Goal: Task Accomplishment & Management: Manage account settings

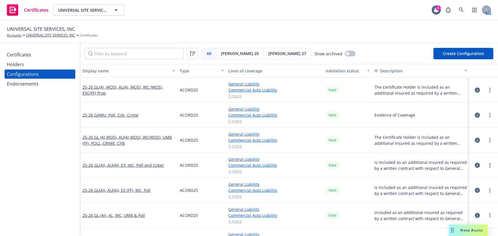
drag, startPoint x: 0, startPoint y: 0, endPoint x: 35, endPoint y: 57, distance: 66.9
click at [29, 54] on div "Certificates" at bounding box center [19, 54] width 24 height 9
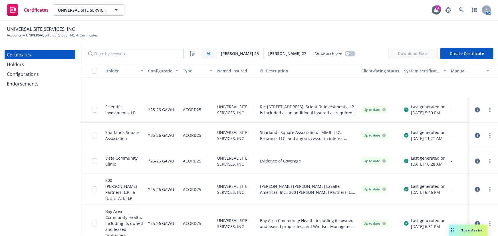
scroll to position [804, 0]
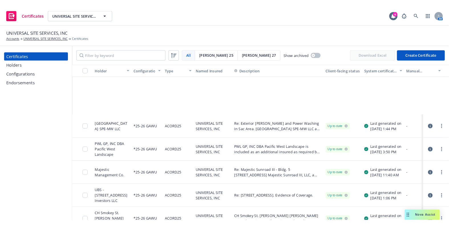
scroll to position [1129, 0]
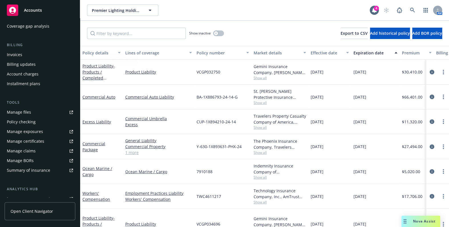
scroll to position [154, 0]
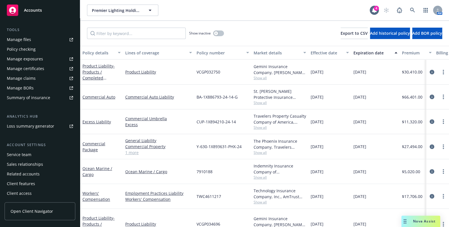
click at [32, 66] on div "Manage certificates" at bounding box center [25, 68] width 37 height 9
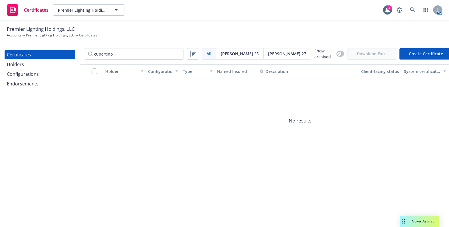
type input "cupertino"
click at [336, 51] on button "button" at bounding box center [340, 54] width 8 height 6
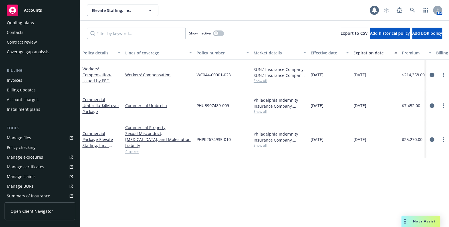
scroll to position [104, 0]
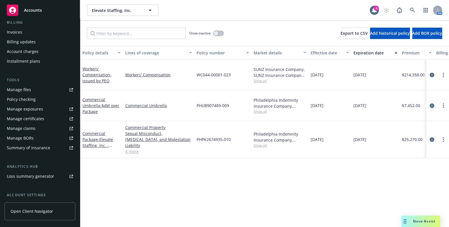
click at [33, 119] on div "Manage certificates" at bounding box center [25, 118] width 37 height 9
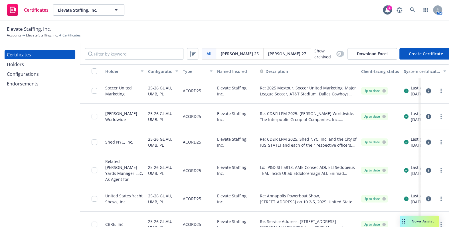
click at [29, 66] on div "Holders" at bounding box center [40, 64] width 66 height 9
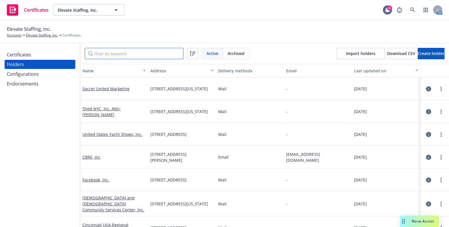
click at [136, 56] on input "Filter by keyword" at bounding box center [134, 53] width 99 height 11
paste input "Soccer United Marketing"
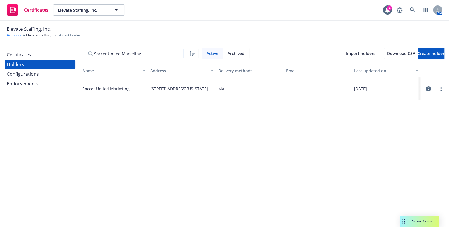
drag, startPoint x: 143, startPoint y: 58, endPoint x: 9, endPoint y: 34, distance: 135.9
click at [13, 35] on div "Elevate Staffing, Inc. Accounts Elevate Staffing, Inc. Certificates Certificate…" at bounding box center [224, 124] width 449 height 207
type input "Soccer United Marketing"
click at [26, 57] on div "Certificates" at bounding box center [19, 54] width 24 height 9
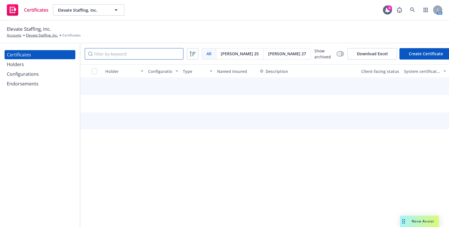
click at [112, 54] on input "Filter by keyword" at bounding box center [134, 53] width 99 height 11
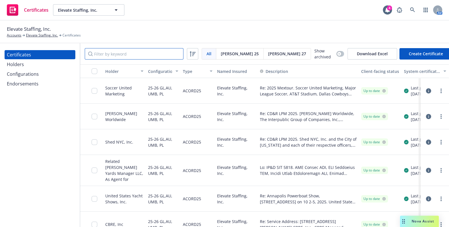
paste input "Soccer United Marketing"
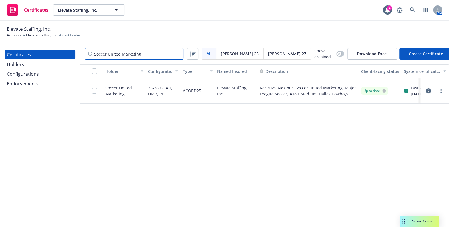
type input "Soccer United Marketing"
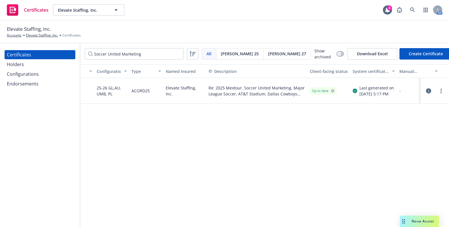
drag, startPoint x: 248, startPoint y: 83, endPoint x: 295, endPoint y: 78, distance: 47.9
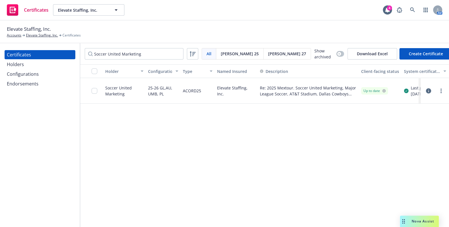
drag, startPoint x: 279, startPoint y: 97, endPoint x: 171, endPoint y: 94, distance: 108.2
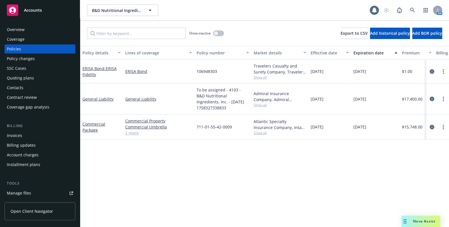
scroll to position [154, 0]
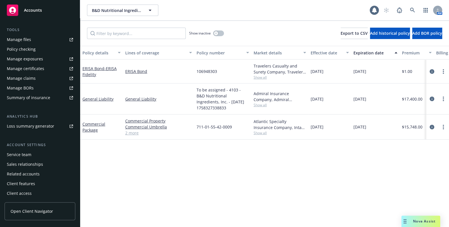
click at [32, 68] on div "Manage certificates" at bounding box center [25, 68] width 37 height 9
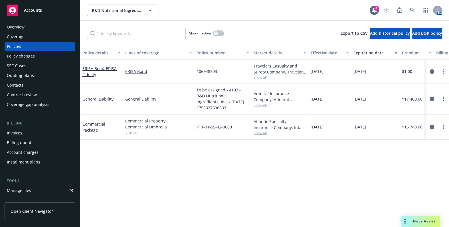
scroll to position [0, 0]
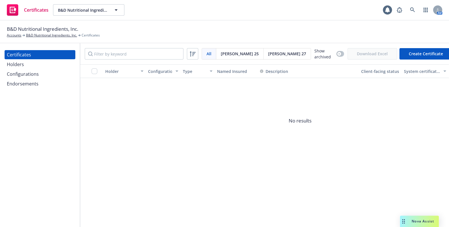
click at [29, 74] on div "Configurations" at bounding box center [23, 74] width 32 height 9
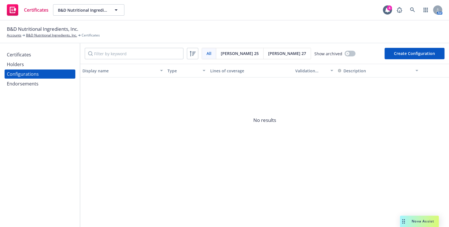
click at [426, 54] on button "Create Configuration" at bounding box center [415, 53] width 60 height 11
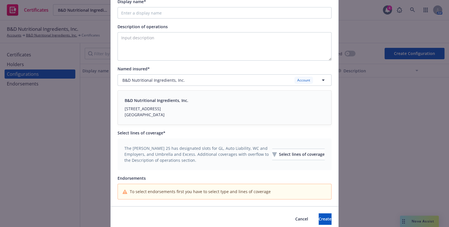
scroll to position [99, 0]
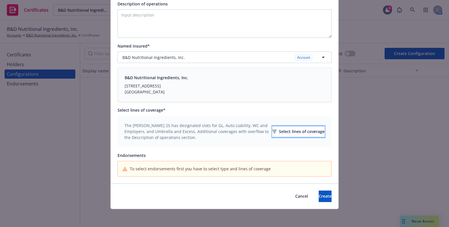
click at [277, 130] on div "Select lines of coverage" at bounding box center [298, 131] width 52 height 11
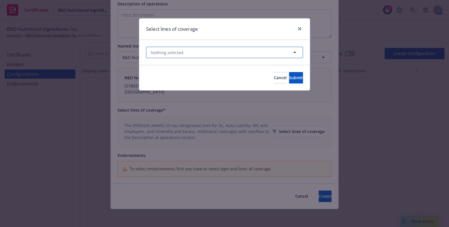
drag, startPoint x: 191, startPoint y: 53, endPoint x: 192, endPoint y: 57, distance: 3.8
click at [191, 53] on button "Nothing selected" at bounding box center [224, 52] width 157 height 11
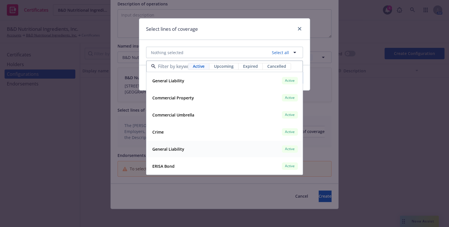
click at [168, 145] on div "General Liability Active" at bounding box center [224, 150] width 149 height 10
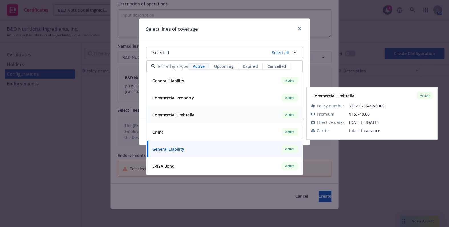
click at [167, 117] on strong "Commercial Umbrella" at bounding box center [173, 114] width 42 height 5
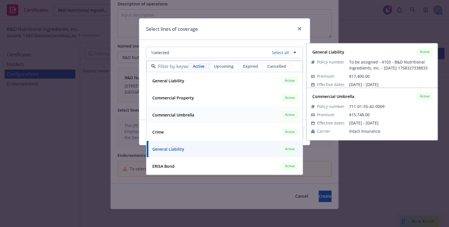
click at [175, 116] on strong "Commercial Umbrella" at bounding box center [173, 114] width 42 height 5
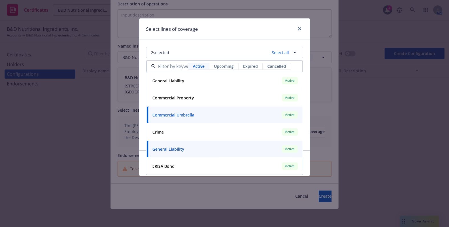
click at [246, 27] on div "Select lines of coverage" at bounding box center [224, 29] width 171 height 21
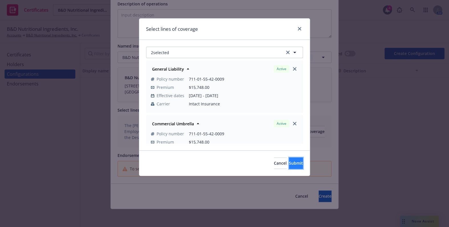
click at [289, 165] on span "Submit" at bounding box center [296, 163] width 14 height 5
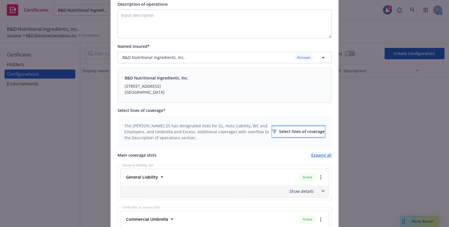
click at [300, 134] on div "Select lines of coverage" at bounding box center [298, 131] width 52 height 11
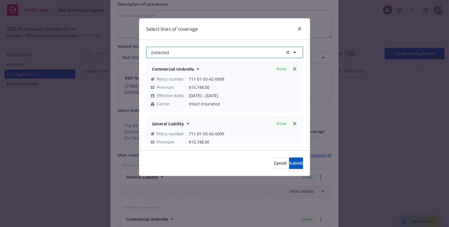
click at [195, 57] on button "2 selected" at bounding box center [224, 52] width 157 height 11
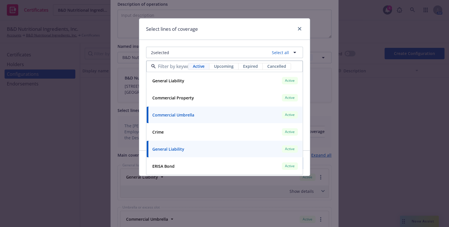
drag, startPoint x: 204, startPoint y: 26, endPoint x: 227, endPoint y: 88, distance: 66.9
click at [204, 26] on div "Select lines of coverage" at bounding box center [224, 29] width 171 height 21
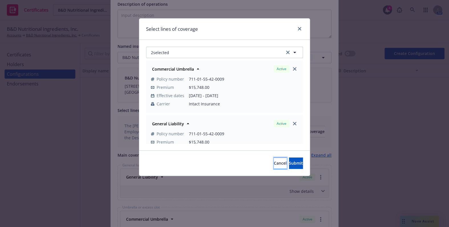
click at [274, 164] on span "Cancel" at bounding box center [280, 163] width 13 height 5
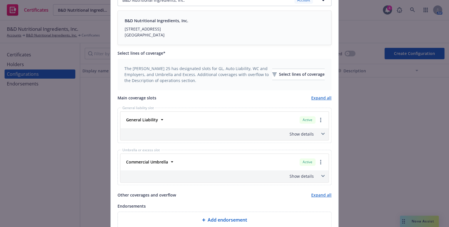
scroll to position [181, 0]
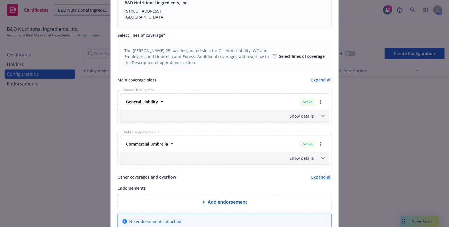
click at [144, 95] on div "General Liability Active Policy number 711-01-55-42-0009 Premium $15,748.00 Eff…" at bounding box center [224, 102] width 208 height 17
click at [145, 100] on strong "General Liability" at bounding box center [142, 101] width 32 height 5
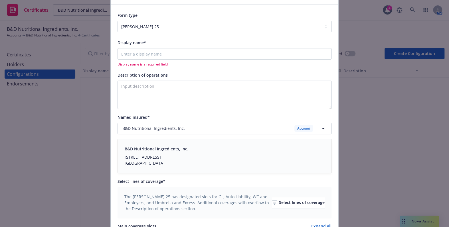
scroll to position [0, 0]
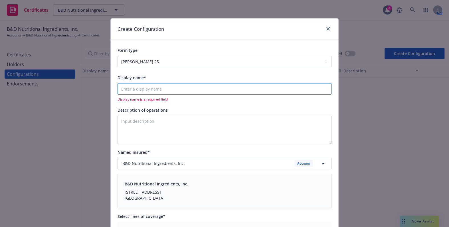
click at [134, 88] on input "Display name*" at bounding box center [225, 88] width 214 height 11
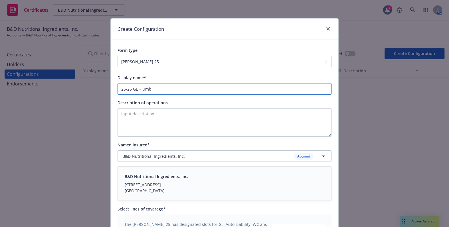
type input "25-26 GL + Umb"
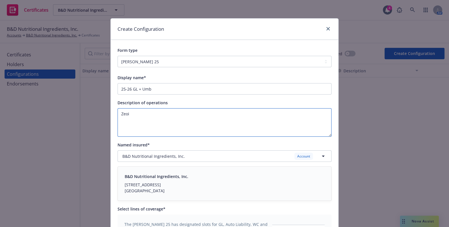
paste textarea "Evidence of Coverage"
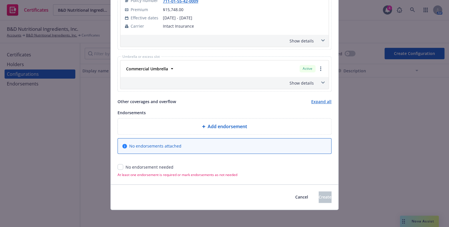
type textarea "Evidence of Coverage"
click at [118, 167] on input "checkbox" at bounding box center [121, 167] width 6 height 6
checkbox input "true"
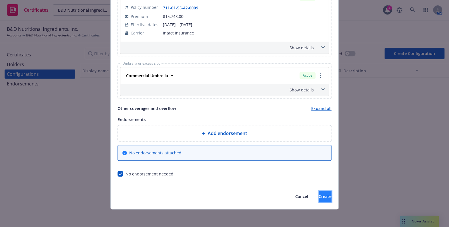
click at [319, 197] on span "Create" at bounding box center [325, 196] width 13 height 5
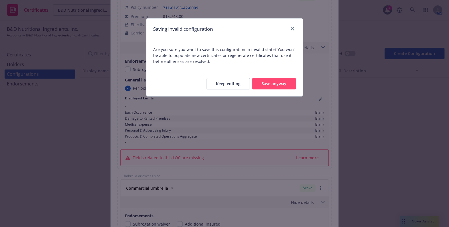
click at [270, 86] on button "Save anyway" at bounding box center [274, 83] width 44 height 11
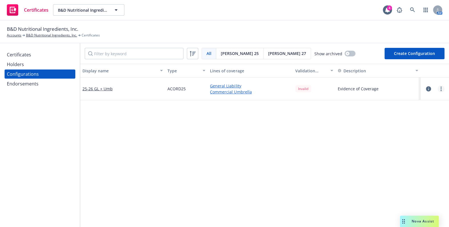
click at [439, 88] on link "more" at bounding box center [441, 89] width 7 height 7
click at [406, 98] on link "Edit" at bounding box center [408, 100] width 63 height 11
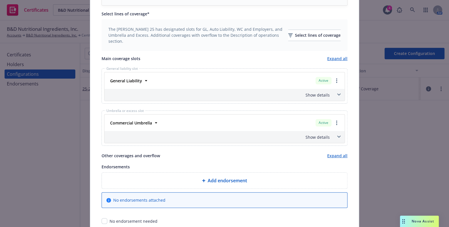
scroll to position [205, 0]
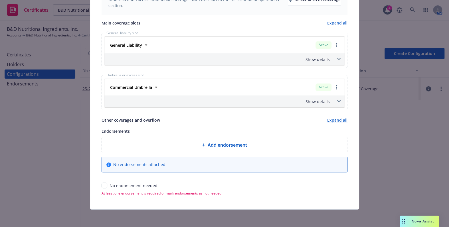
click at [319, 100] on div "Show details" at bounding box center [218, 102] width 224 height 6
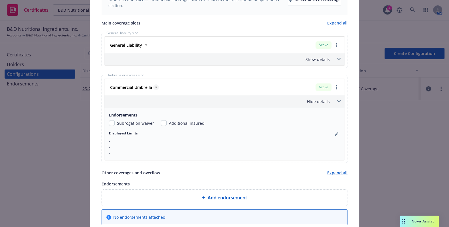
click at [142, 85] on strong "Commercial Umbrella" at bounding box center [131, 87] width 42 height 5
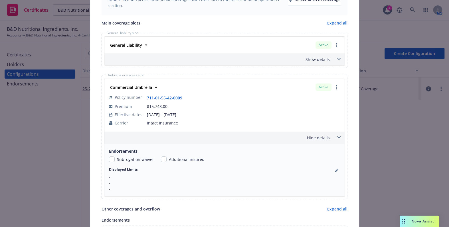
click at [132, 49] on div "General Liability Active Policy number 711-01-55-42-0009 Premium $15,748.00 Eff…" at bounding box center [224, 45] width 240 height 17
click at [130, 45] on strong "General Liability" at bounding box center [126, 45] width 32 height 5
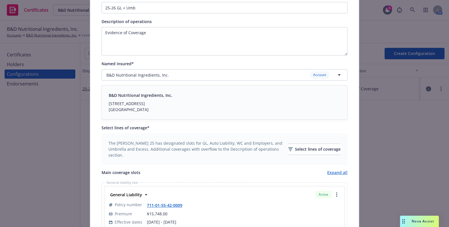
scroll to position [0, 0]
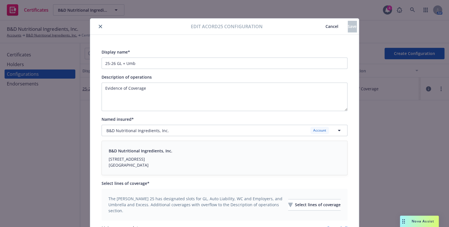
drag, startPoint x: 99, startPoint y: 26, endPoint x: 86, endPoint y: 0, distance: 28.3
click at [99, 26] on icon "close" at bounding box center [100, 26] width 3 height 3
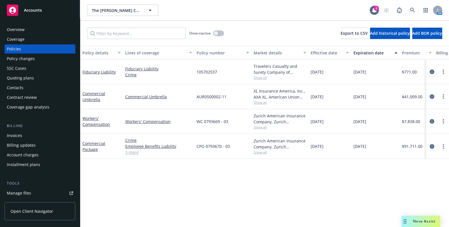
scroll to position [154, 0]
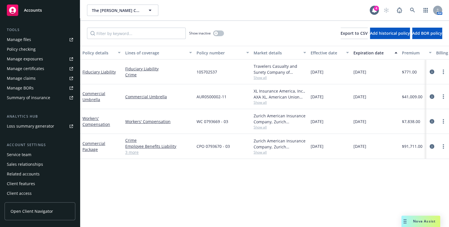
click at [38, 70] on div "Manage certificates" at bounding box center [25, 68] width 37 height 9
drag, startPoint x: 137, startPoint y: 153, endPoint x: 118, endPoint y: 154, distance: 18.9
click at [137, 153] on link "3 more" at bounding box center [158, 152] width 67 height 6
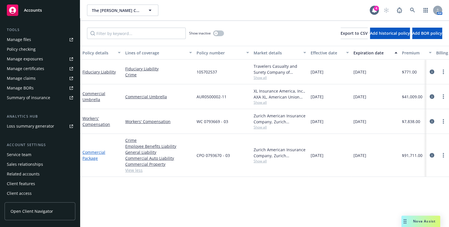
click at [92, 158] on link "Commercial Package" at bounding box center [93, 155] width 23 height 11
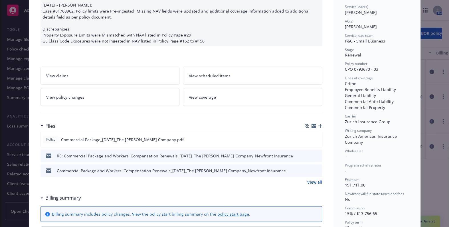
scroll to position [181, 0]
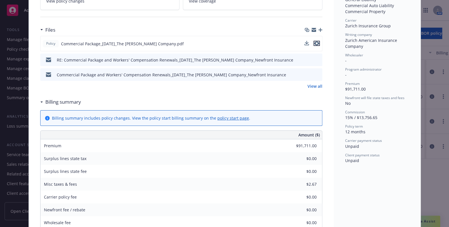
click at [317, 43] on icon "preview file" at bounding box center [316, 43] width 5 height 4
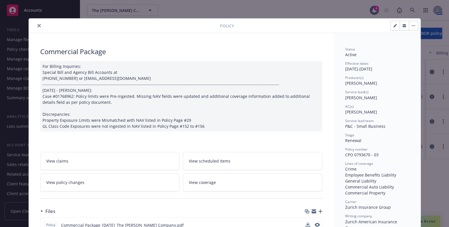
drag, startPoint x: 39, startPoint y: 28, endPoint x: 36, endPoint y: 37, distance: 9.5
click at [39, 28] on button "close" at bounding box center [39, 25] width 7 height 7
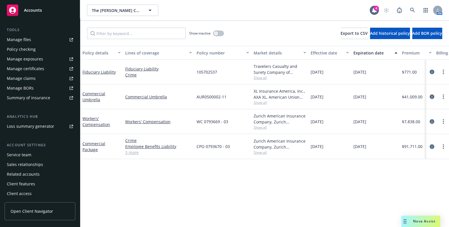
scroll to position [154, 0]
click at [29, 58] on div "Manage exposures" at bounding box center [25, 58] width 36 height 9
click at [31, 68] on div "Manage certificates" at bounding box center [25, 68] width 37 height 9
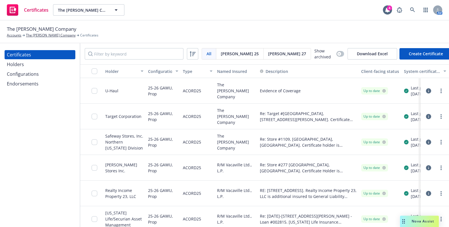
drag, startPoint x: 189, startPoint y: 117, endPoint x: 220, endPoint y: 116, distance: 31.1
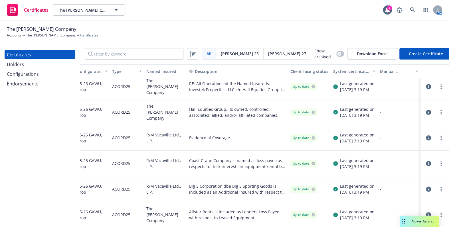
scroll to position [162, 0]
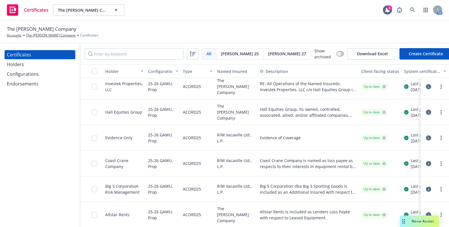
drag, startPoint x: 244, startPoint y: 139, endPoint x: 187, endPoint y: 134, distance: 57.6
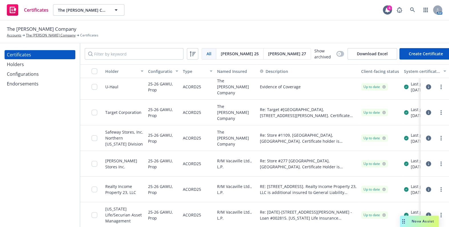
scroll to position [0, 0]
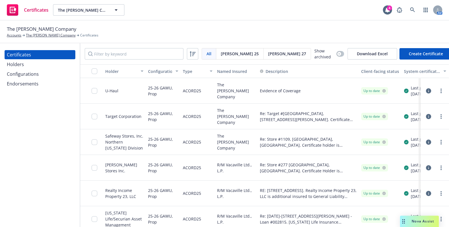
click at [268, 51] on span "[PERSON_NAME] 27" at bounding box center [287, 54] width 38 height 6
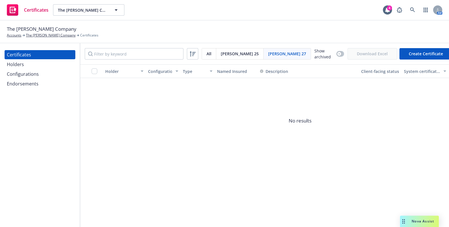
click at [49, 78] on div "Configurations" at bounding box center [40, 74] width 66 height 9
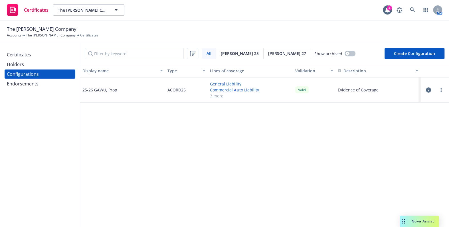
click at [264, 52] on div "[PERSON_NAME] 27" at bounding box center [287, 53] width 47 height 11
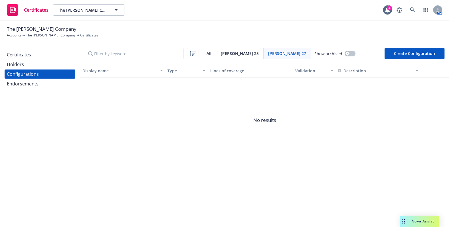
click at [409, 49] on button "Create Configuration" at bounding box center [415, 53] width 60 height 11
select select "ACORD27"
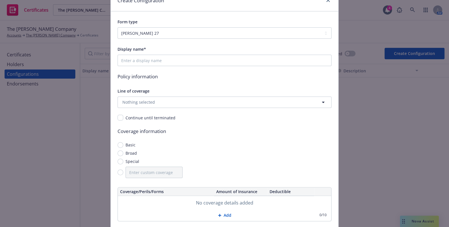
scroll to position [26, 0]
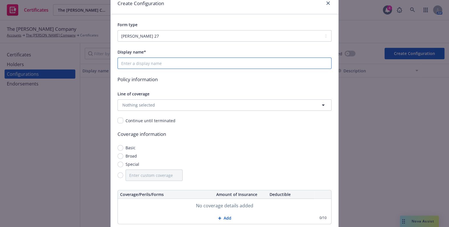
click at [136, 62] on input "Display name*" at bounding box center [225, 63] width 214 height 11
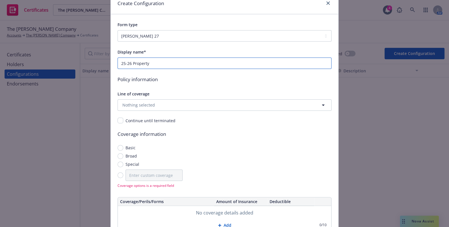
type input "25-26 Property"
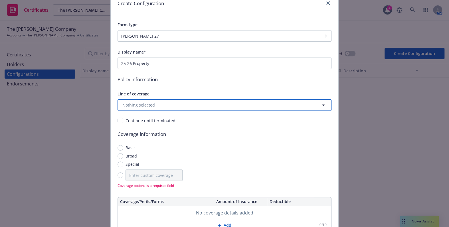
click at [151, 106] on button "Nothing selected" at bounding box center [225, 105] width 214 height 11
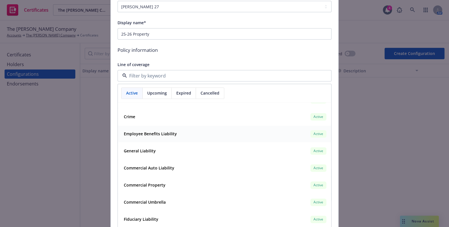
scroll to position [78, 0]
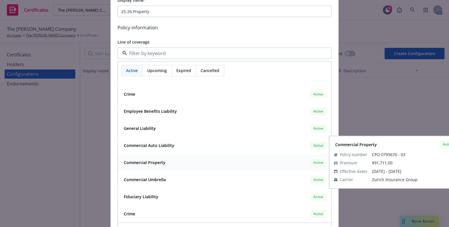
click at [153, 163] on strong "Commercial Property" at bounding box center [145, 162] width 42 height 5
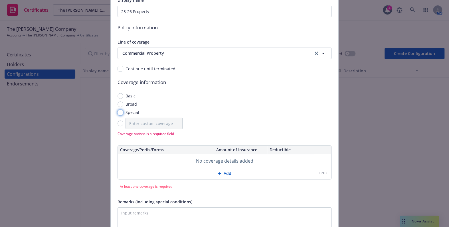
click at [119, 113] on input "Special" at bounding box center [121, 113] width 6 height 6
radio input "true"
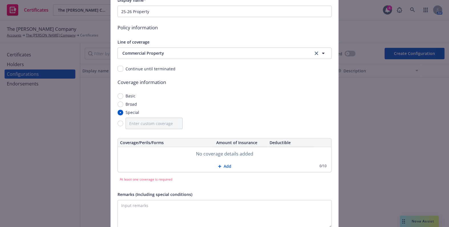
click at [222, 168] on button "Add" at bounding box center [224, 166] width 213 height 11
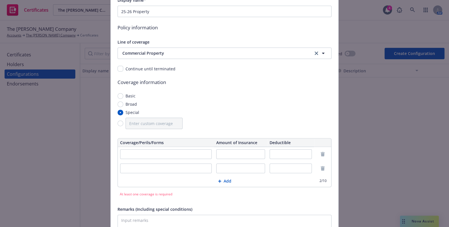
click at [223, 182] on button "Add" at bounding box center [224, 181] width 213 height 11
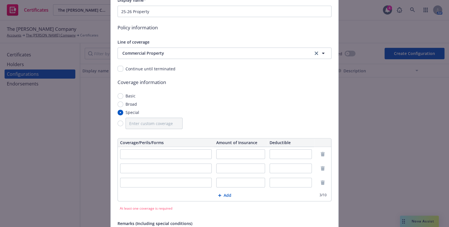
click at [159, 151] on input "text" at bounding box center [166, 154] width 92 height 10
click at [241, 153] on input "text" at bounding box center [240, 154] width 49 height 10
paste input "$ 27,740,635"
type input "$ 27,740,635"
click at [226, 169] on input "text" at bounding box center [240, 169] width 49 height 10
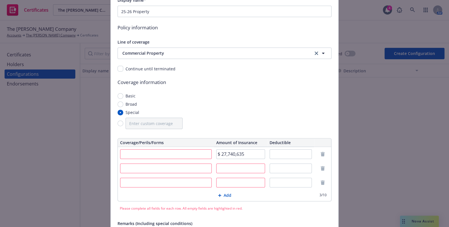
paste input "$ 123,796"
type input "$ 123,796"
click at [219, 152] on input "$ 27,740,635" at bounding box center [240, 154] width 49 height 10
type input "$27,740,635"
click at [221, 167] on input "$ 123,796" at bounding box center [240, 169] width 49 height 10
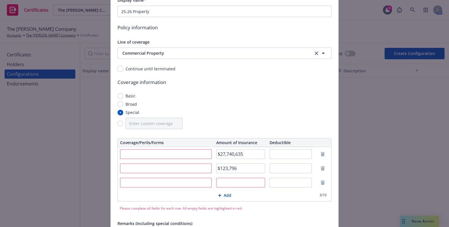
type input "$123,796"
click at [222, 183] on input "text" at bounding box center [240, 183] width 49 height 10
paste input "$ 5,787,965"
click at [221, 183] on input "$ 5,787,965" at bounding box center [240, 183] width 49 height 10
click at [223, 181] on input "$ 5,787,965" at bounding box center [240, 183] width 49 height 10
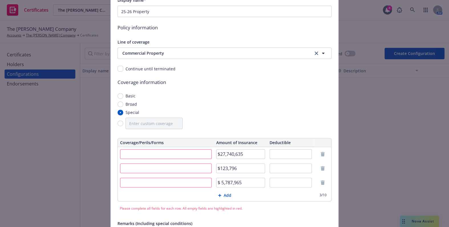
click at [219, 181] on input "$ 5,787,965" at bounding box center [240, 183] width 49 height 10
type input "$5,787,965"
click at [168, 165] on input "text" at bounding box center [166, 169] width 92 height 10
type input "Business Personal Property"
type input "Business Income & Extra Expense"
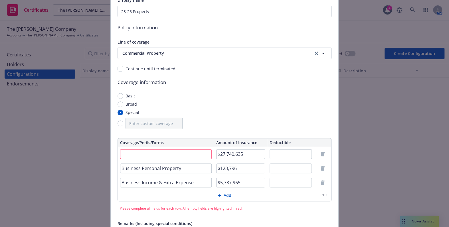
click at [171, 155] on input "text" at bounding box center [166, 154] width 92 height 10
paste input "Real Property Blanket Limit"
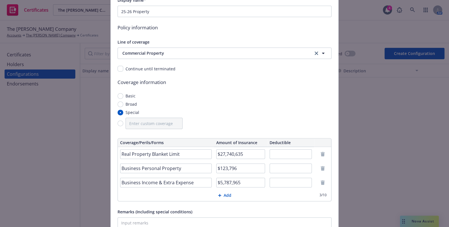
type input "Real Property Blanket Limit"
click at [286, 153] on input "text" at bounding box center [291, 154] width 43 height 10
click at [319, 151] on button at bounding box center [322, 154] width 7 height 7
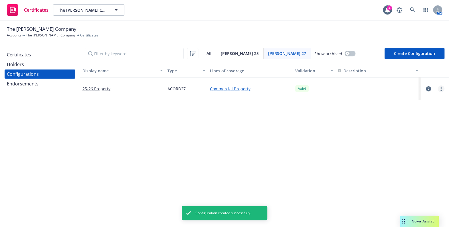
click at [438, 88] on link "more" at bounding box center [441, 89] width 7 height 7
click at [386, 102] on link "Edit" at bounding box center [408, 100] width 63 height 11
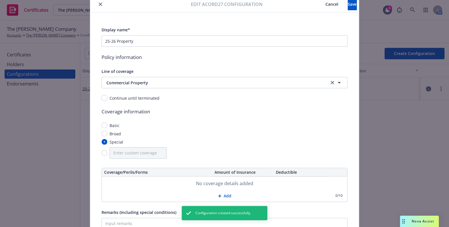
scroll to position [74, 0]
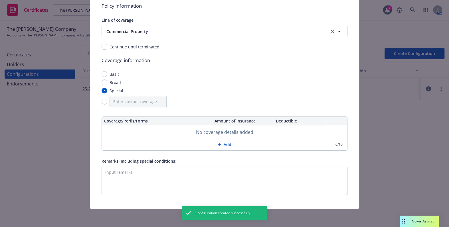
click at [224, 137] on div "No coverage details added" at bounding box center [224, 133] width 245 height 14
click at [227, 147] on button "Add" at bounding box center [224, 144] width 245 height 11
click at [227, 148] on button "Add" at bounding box center [224, 144] width 245 height 11
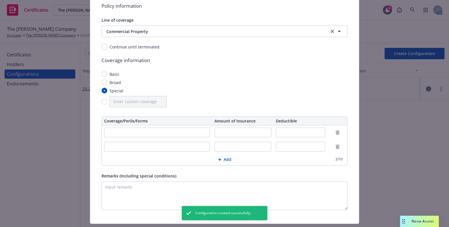
click at [230, 156] on button "Add" at bounding box center [224, 159] width 245 height 11
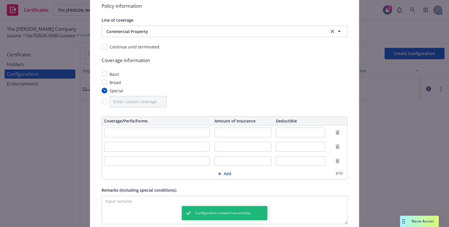
click at [285, 137] on input "text" at bounding box center [300, 133] width 49 height 10
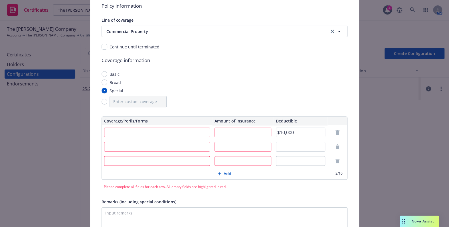
type input "$10,000"
click at [293, 163] on input "text" at bounding box center [300, 161] width 49 height 10
type input "72 Hours"
click at [114, 167] on td at bounding box center [157, 161] width 110 height 14
click at [118, 160] on input "text" at bounding box center [157, 161] width 106 height 10
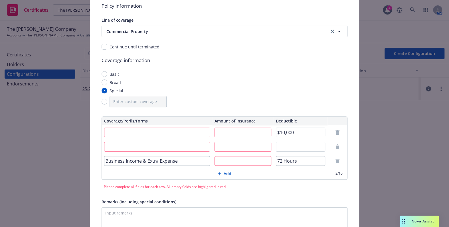
type input "Business Income & Extra Expense"
click at [141, 147] on input "text" at bounding box center [157, 147] width 106 height 10
type input "Business Personal Property"
click at [234, 131] on input "text" at bounding box center [243, 133] width 57 height 10
paste input "27,740,635"
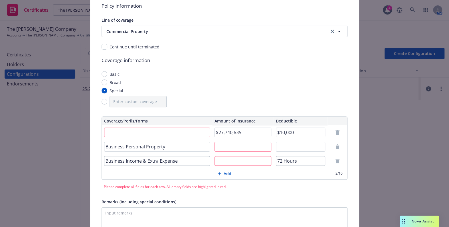
type input "$27,740,635"
click at [229, 142] on input "text" at bounding box center [243, 147] width 57 height 10
paste input "123,796"
type input "$123,796"
click at [225, 161] on input "text" at bounding box center [243, 161] width 57 height 10
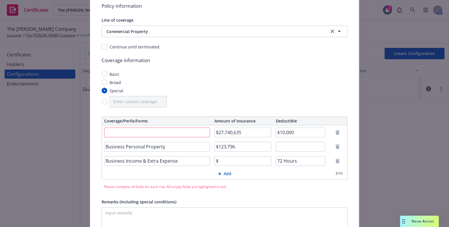
paste input "5,787,965"
type input "$5,787,965"
click at [117, 132] on input "text" at bounding box center [157, 133] width 106 height 10
paste input "Real Property Blanket Limit"
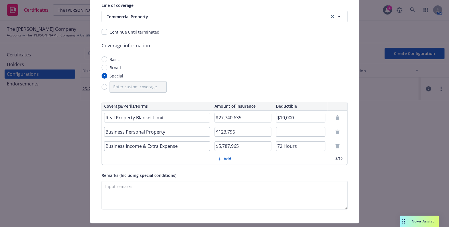
scroll to position [102, 0]
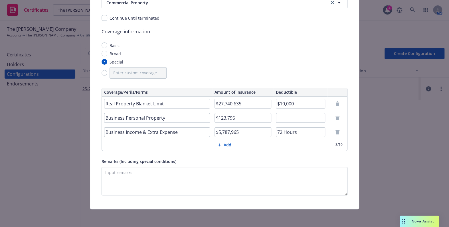
type input "Real Property Blanket Limit"
click at [134, 175] on textarea "Remarks (Including special conditions)" at bounding box center [225, 181] width 246 height 29
paste textarea "Evidence of Coverage"
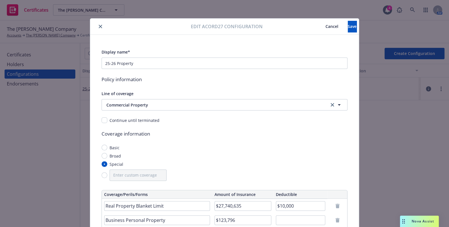
scroll to position [0, 0]
type textarea "Evidence of Coverage"
click at [348, 26] on button "Save" at bounding box center [352, 26] width 9 height 11
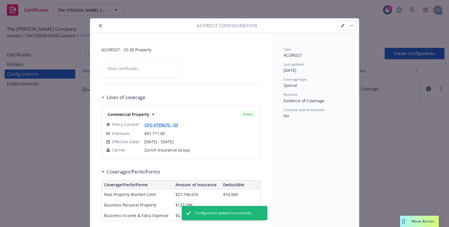
click at [97, 24] on button "close" at bounding box center [100, 25] width 7 height 7
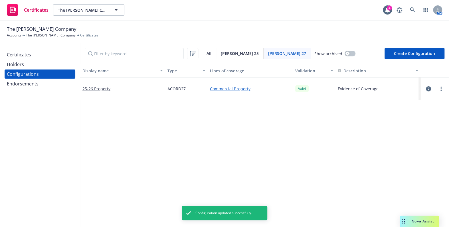
drag, startPoint x: 39, startPoint y: 74, endPoint x: 36, endPoint y: 67, distance: 7.8
click at [39, 74] on div "Configurations" at bounding box center [40, 74] width 66 height 9
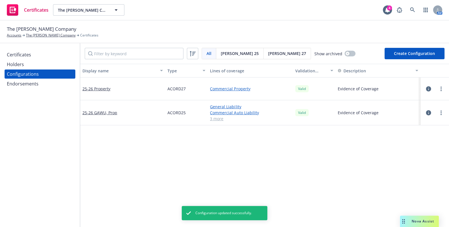
click at [35, 66] on div "Holders" at bounding box center [40, 64] width 66 height 9
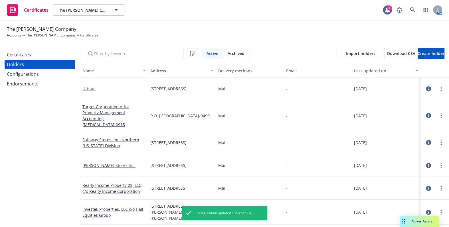
click at [37, 77] on div "Configurations" at bounding box center [23, 74] width 32 height 9
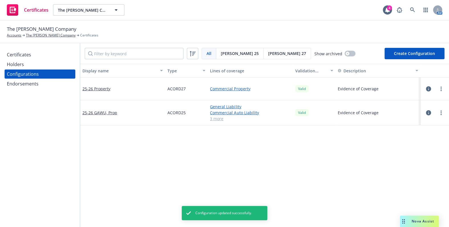
click at [23, 60] on div "Holders" at bounding box center [15, 64] width 17 height 9
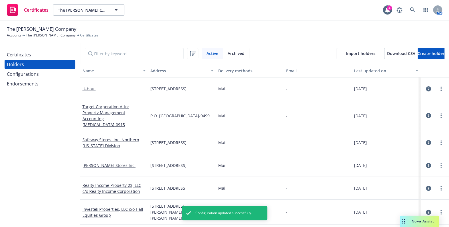
click at [24, 55] on div "Certificates" at bounding box center [19, 54] width 24 height 9
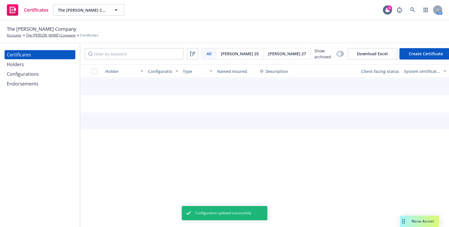
click at [264, 49] on div "Acord 27" at bounding box center [287, 54] width 47 height 11
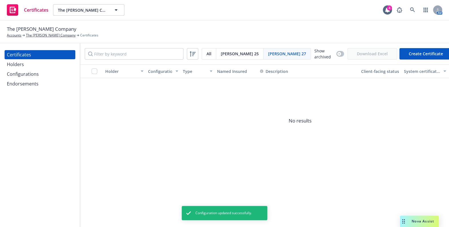
click at [431, 51] on button "Create Certificate" at bounding box center [425, 53] width 53 height 11
select select "ACORD27"
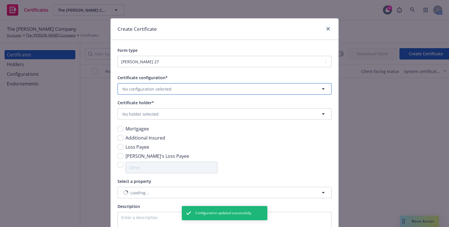
click at [151, 86] on span "No configuration selected" at bounding box center [146, 89] width 49 height 6
type input "e"
click at [144, 104] on strong "25-26 Property" at bounding box center [138, 105] width 29 height 5
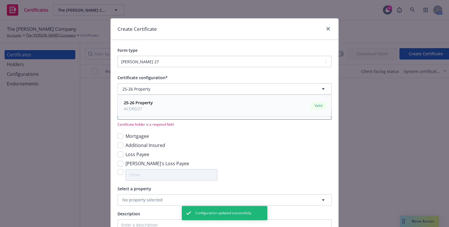
click at [144, 112] on span "No holder selected" at bounding box center [140, 114] width 36 height 6
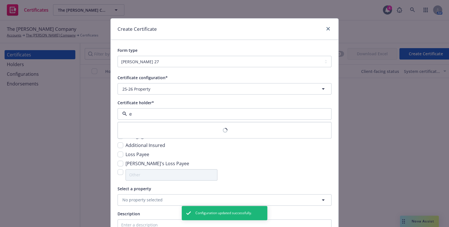
type input "ev"
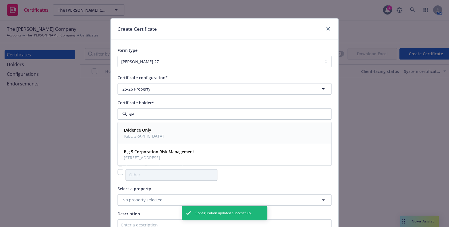
click at [143, 134] on span "USA" at bounding box center [144, 137] width 40 height 6
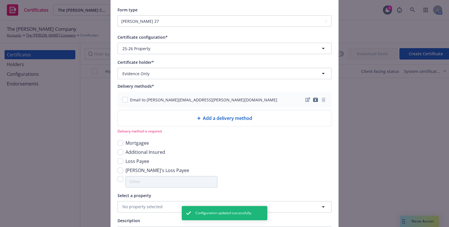
scroll to position [78, 0]
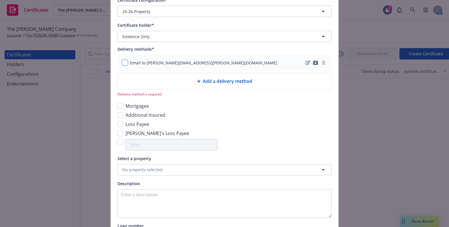
click at [124, 63] on input "checkbox" at bounding box center [125, 63] width 6 height 6
checkbox input "true"
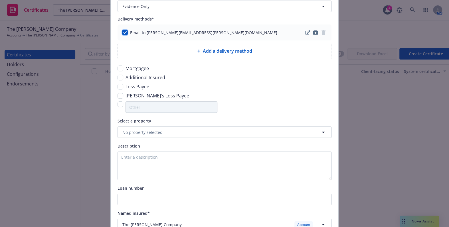
scroll to position [155, 0]
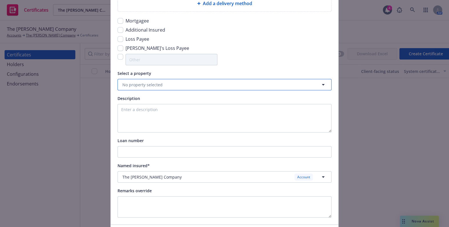
click at [137, 85] on span "No property selected" at bounding box center [142, 85] width 40 height 6
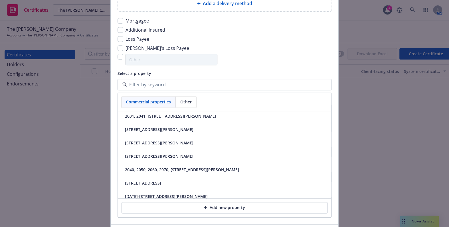
scroll to position [65, 0]
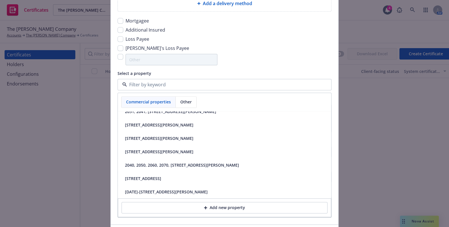
click at [223, 49] on div "Lender's Loss Payee" at bounding box center [225, 48] width 214 height 7
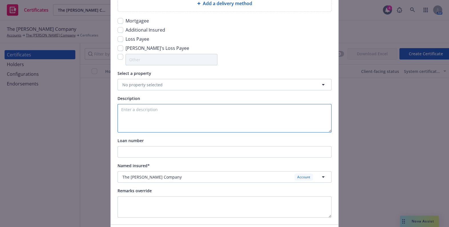
click at [149, 111] on textarea at bounding box center [225, 118] width 214 height 29
type textarea "Z"
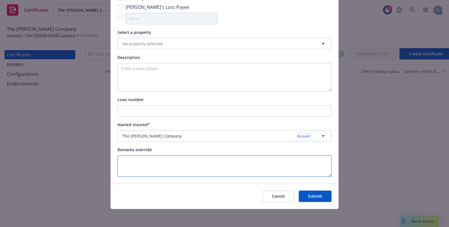
click at [140, 160] on textarea at bounding box center [225, 165] width 214 height 21
paste textarea "Evidence of Coverage"
type textarea "Evidence of Coverage"
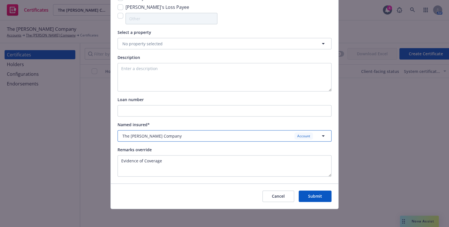
click at [161, 138] on div "The Rodde Company Account" at bounding box center [220, 136] width 197 height 7
click at [144, 137] on span "The Rodde Company" at bounding box center [151, 136] width 59 height 6
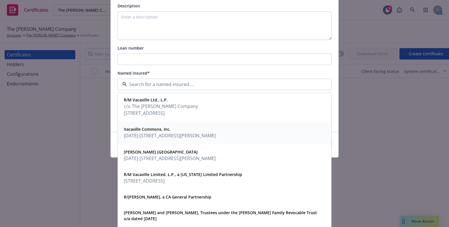
scroll to position [0, 0]
click at [143, 112] on span "710 South Broadway #211 Walnut Creek, CA 94596" at bounding box center [161, 114] width 74 height 7
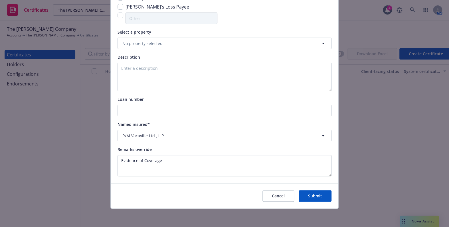
scroll to position [197, 0]
click at [146, 71] on textarea at bounding box center [225, 77] width 214 height 29
drag, startPoint x: 313, startPoint y: 197, endPoint x: 263, endPoint y: 189, distance: 50.9
click at [311, 197] on button "Submit" at bounding box center [315, 196] width 33 height 11
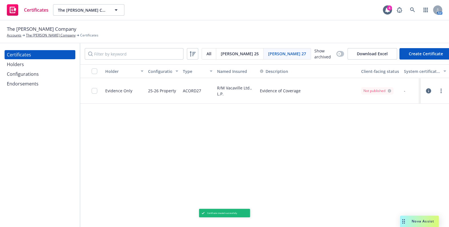
click at [415, 50] on button "Create Certificate" at bounding box center [425, 53] width 53 height 11
select select "ACORD27"
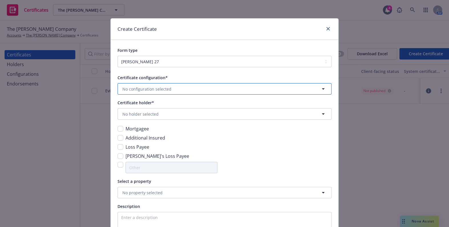
click at [154, 89] on span "No configuration selected" at bounding box center [146, 89] width 49 height 6
click at [135, 108] on span "25-26 Property" at bounding box center [138, 105] width 29 height 6
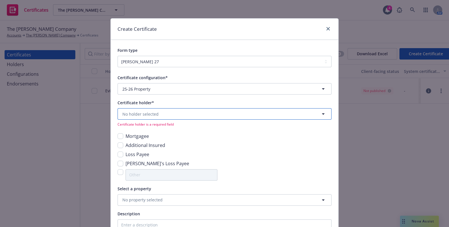
click at [134, 109] on button "No holder selected" at bounding box center [225, 113] width 214 height 11
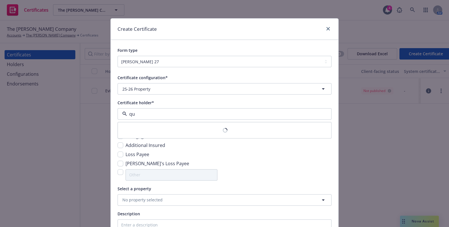
type input "quo"
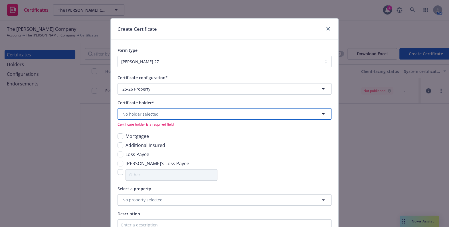
click at [142, 114] on span "No holder selected" at bounding box center [140, 114] width 36 height 6
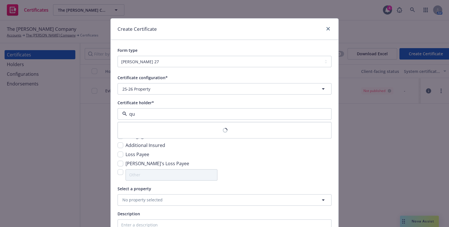
type input "qua"
click at [327, 27] on link "close" at bounding box center [328, 28] width 7 height 7
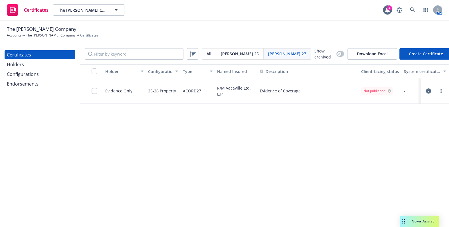
click at [42, 64] on div "Holders" at bounding box center [40, 64] width 66 height 9
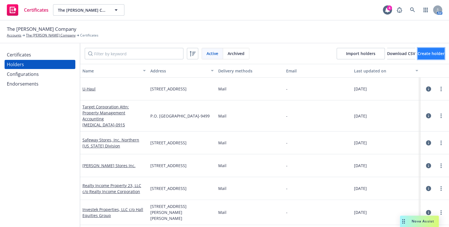
click at [430, 55] on span "Create holder" at bounding box center [431, 53] width 27 height 5
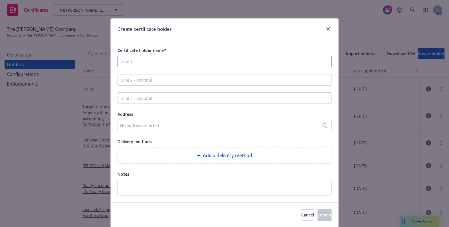
click at [157, 62] on input "Certificate holder name*" at bounding box center [225, 61] width 214 height 11
paste input "Quadient leasing USA"
click at [134, 60] on input "Quadient leasing USA" at bounding box center [225, 61] width 214 height 11
click at [140, 60] on input "Quadient leasing USA" at bounding box center [225, 61] width 214 height 11
type input "Quadient Leasing USA"
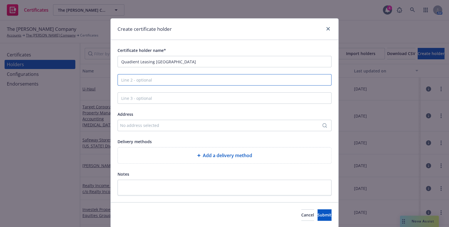
click at [132, 78] on input "Line 2 - optional" at bounding box center [225, 79] width 214 height 11
paste input "c/o Insurance Center"
type input "c/o Insurance Center"
click at [137, 130] on div "No address selected" at bounding box center [225, 125] width 214 height 11
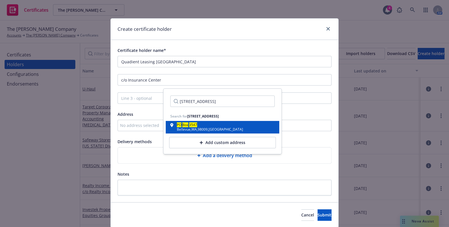
type input "PO Box 3547 Bellevue, WA 98009"
click at [193, 128] on div "Bellevue , WA , 98009 , USA" at bounding box center [210, 129] width 66 height 3
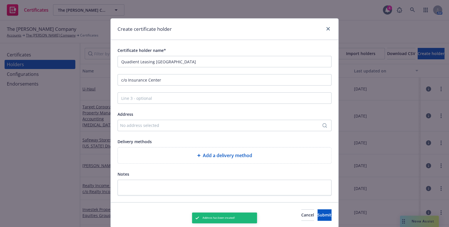
click at [198, 156] on div at bounding box center [200, 155] width 6 height 3
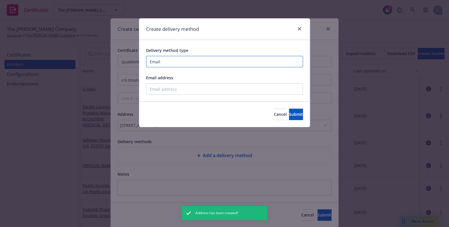
drag, startPoint x: 172, startPoint y: 59, endPoint x: 165, endPoint y: 67, distance: 10.5
click at [172, 59] on select "Select delivery method type Email Mail Fax Upload to Compliance Website" at bounding box center [224, 61] width 157 height 11
select select "UPLOAD_TO_COMPLIANCE_WEBSITE"
click at [146, 56] on select "Select delivery method type Email Mail Fax Upload to Compliance Website" at bounding box center [224, 61] width 157 height 11
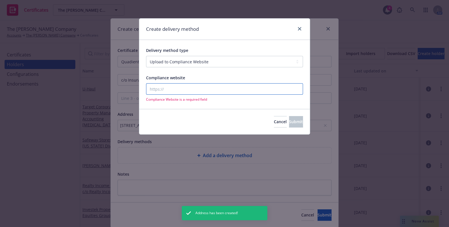
click at [157, 90] on input "Compliance website" at bounding box center [224, 88] width 157 height 11
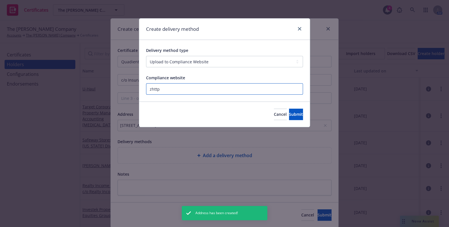
paste input "https://www.newfront.com"
type input "https://www.newfront.com"
drag, startPoint x: 291, startPoint y: 111, endPoint x: 296, endPoint y: 120, distance: 10.4
click at [291, 111] on button "Submit" at bounding box center [296, 114] width 14 height 11
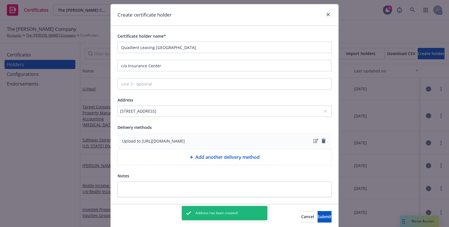
scroll to position [35, 0]
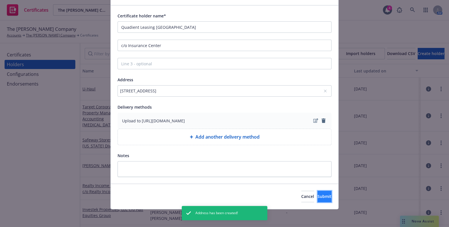
click at [318, 193] on button "Submit" at bounding box center [325, 196] width 14 height 11
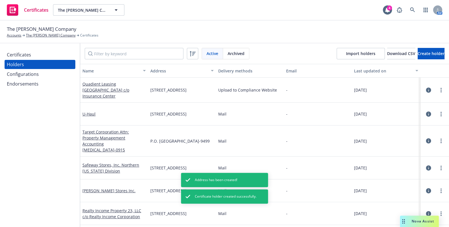
drag, startPoint x: 34, startPoint y: 60, endPoint x: 34, endPoint y: 55, distance: 4.6
click at [34, 60] on div "Holders" at bounding box center [40, 64] width 66 height 9
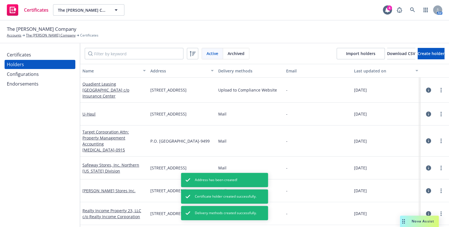
click at [34, 55] on div "Certificates" at bounding box center [40, 54] width 66 height 9
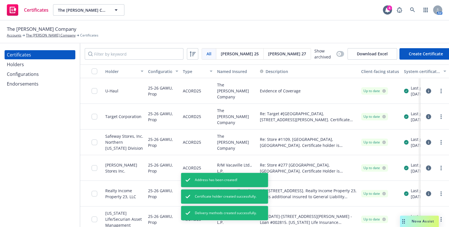
click at [268, 53] on span "[PERSON_NAME] 27" at bounding box center [287, 54] width 38 height 6
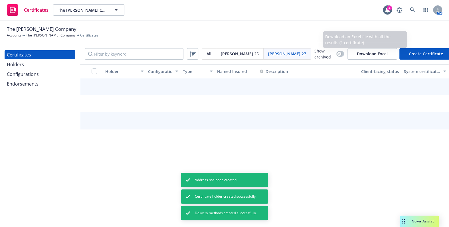
click at [433, 51] on button "Create Certificate" at bounding box center [425, 53] width 53 height 11
select select "ACORD27"
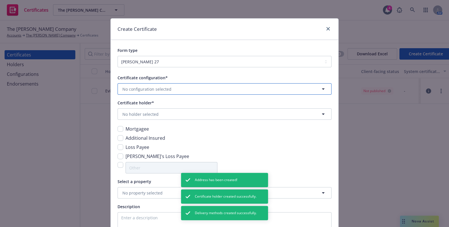
click at [136, 88] on span "No configuration selected" at bounding box center [146, 89] width 49 height 6
click at [129, 107] on strong "25-26 Property" at bounding box center [138, 105] width 29 height 5
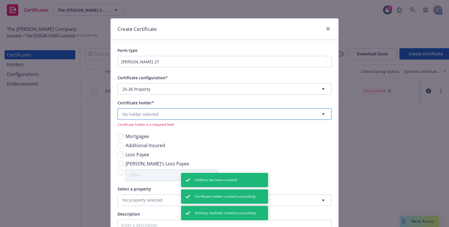
click at [142, 115] on span "No holder selected" at bounding box center [140, 114] width 36 height 6
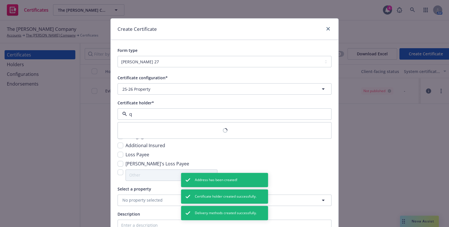
type input "qu"
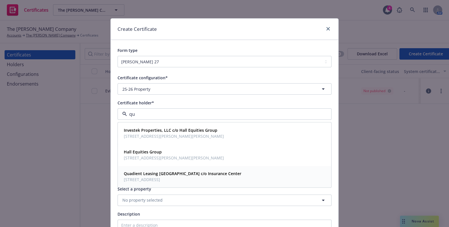
click at [137, 182] on span "PO Box 3547, Bellevue, WA, 98009, USA" at bounding box center [183, 180] width 118 height 6
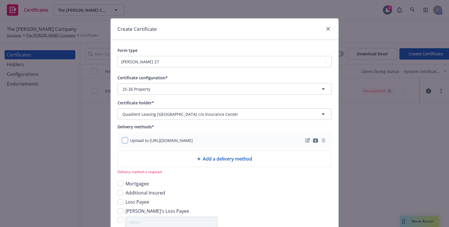
click at [122, 140] on input "checkbox" at bounding box center [125, 141] width 6 height 6
checkbox input "true"
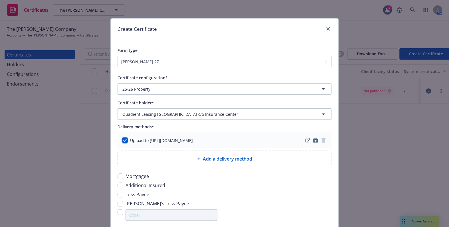
scroll to position [155, 0]
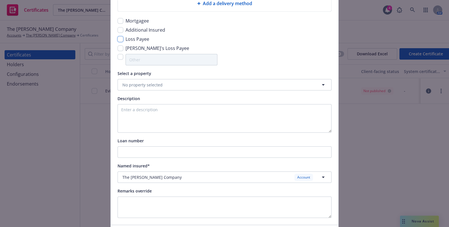
click at [118, 39] on input "checkbox" at bounding box center [121, 39] width 6 height 6
checkbox input "true"
click at [131, 125] on textarea at bounding box center [225, 118] width 214 height 29
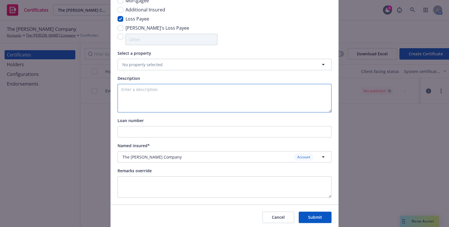
scroll to position [197, 0]
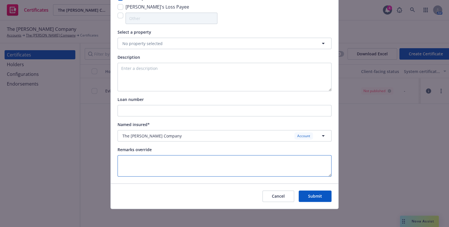
click at [132, 164] on textarea at bounding box center [225, 165] width 214 height 21
paste textarea "RE: IX3ND Mail Sys Pri Pkg Sib WP - Lease No. N24091885"
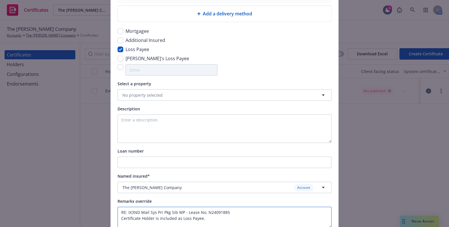
scroll to position [145, 0]
type textarea "RE: IX3ND Mail Sys Pri Pkg Sib WP - Lease No. N24091885 Certificate Holder is i…"
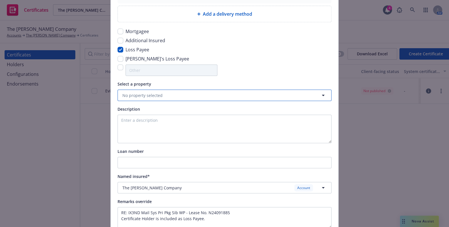
click at [148, 93] on span "No property selected" at bounding box center [142, 95] width 40 height 6
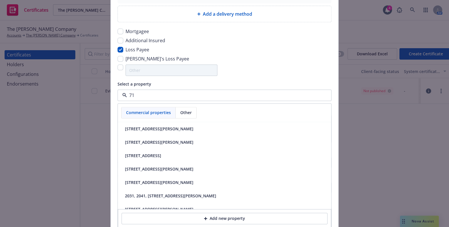
type input "710"
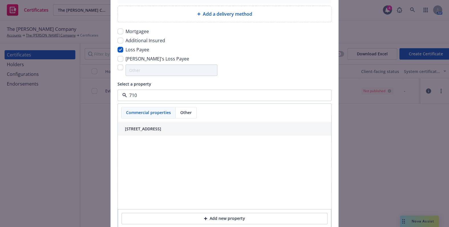
click at [161, 126] on div "710 South Broadway #211 Walnut Creek, CA 94596" at bounding box center [143, 129] width 36 height 6
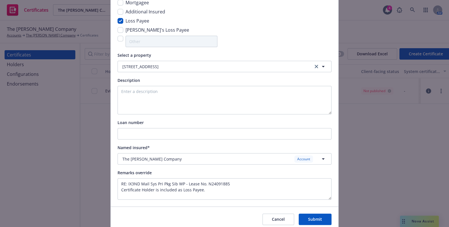
scroll to position [197, 0]
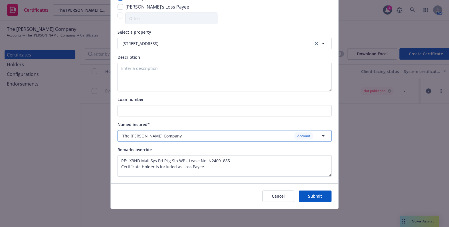
click at [147, 135] on span "The Rodde Company" at bounding box center [151, 136] width 59 height 6
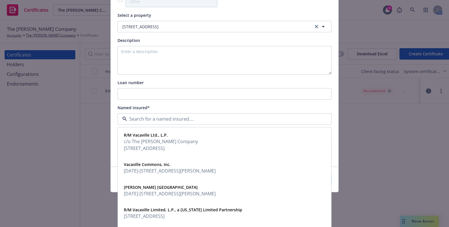
scroll to position [223, 0]
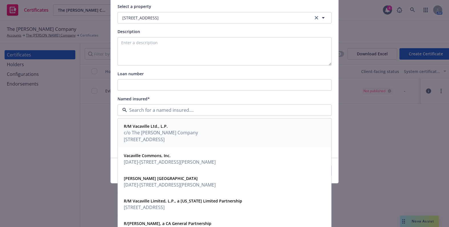
click at [148, 134] on span "c/o The Rodde Company" at bounding box center [161, 133] width 74 height 7
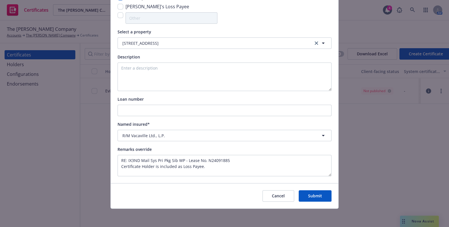
scroll to position [197, 0]
click at [314, 197] on button "Submit" at bounding box center [315, 196] width 33 height 11
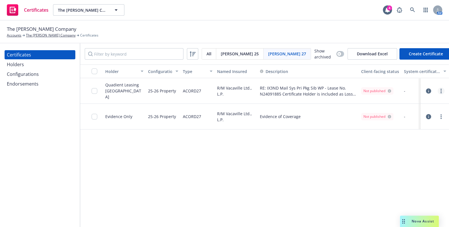
click at [442, 91] on link "more" at bounding box center [441, 91] width 7 height 7
click at [369, 101] on link "Edit" at bounding box center [398, 101] width 91 height 11
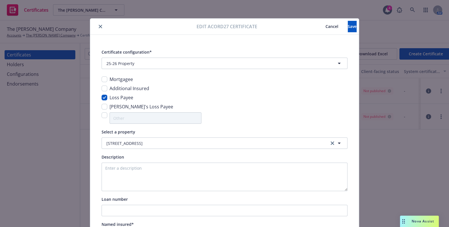
type input "[object Object]"
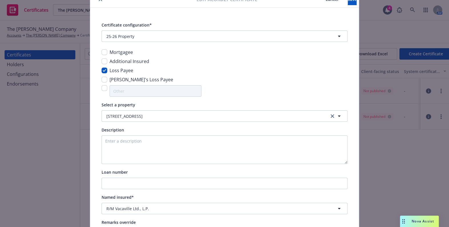
scroll to position [81, 0]
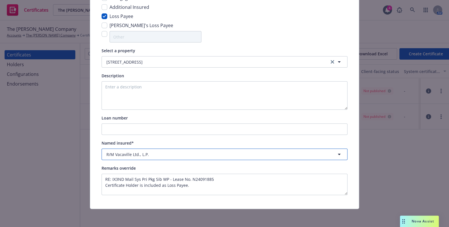
drag, startPoint x: 128, startPoint y: 154, endPoint x: 132, endPoint y: 149, distance: 6.9
click at [128, 154] on span "R/M Vacaville Ltd., L.P." at bounding box center [127, 154] width 43 height 6
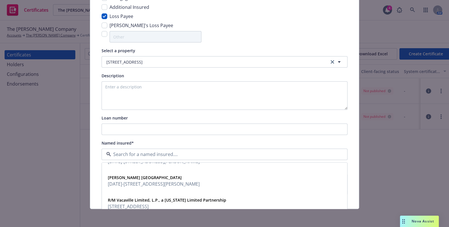
scroll to position [46, 0]
click at [316, 186] on div "Rodde McNellis Vacaville 2000-3000 Harbison Drive , CA , Vacaville, CA, 95687, …" at bounding box center [225, 179] width 238 height 15
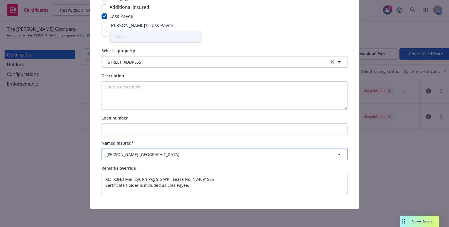
click at [149, 156] on span "Rodde McNellis Vacaville" at bounding box center [142, 154] width 73 height 6
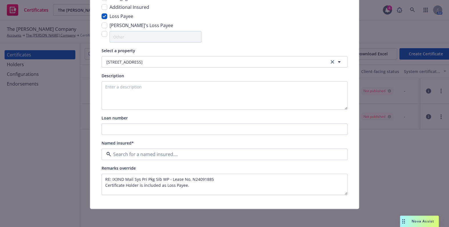
click at [144, 137] on span "710 South Broadway #211 Walnut Creek, CA 94596" at bounding box center [138, 138] width 60 height 7
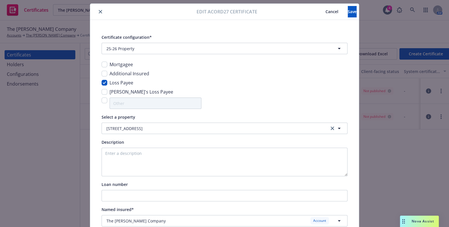
scroll to position [0, 0]
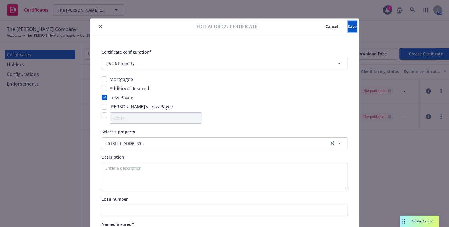
drag, startPoint x: 346, startPoint y: 24, endPoint x: 302, endPoint y: 29, distance: 43.3
click at [348, 23] on button "Save" at bounding box center [352, 26] width 9 height 11
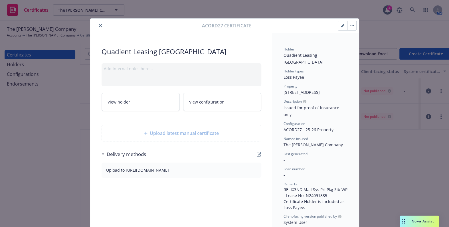
click at [99, 25] on icon "close" at bounding box center [100, 25] width 3 height 3
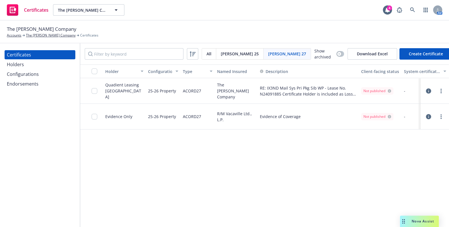
click at [39, 72] on div "Configurations" at bounding box center [40, 74] width 66 height 9
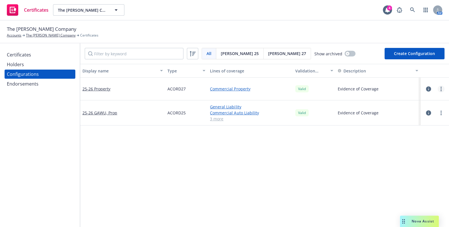
click at [438, 88] on link "more" at bounding box center [441, 89] width 7 height 7
click at [404, 101] on link "Edit" at bounding box center [408, 100] width 63 height 11
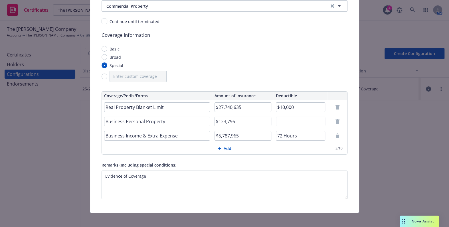
scroll to position [103, 0]
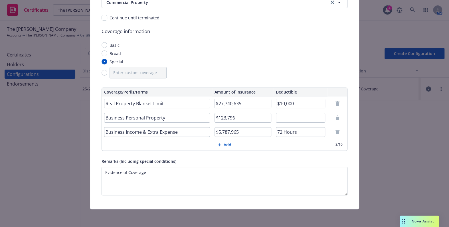
click at [194, 103] on input "Real Property Blanket Limit" at bounding box center [157, 104] width 106 height 10
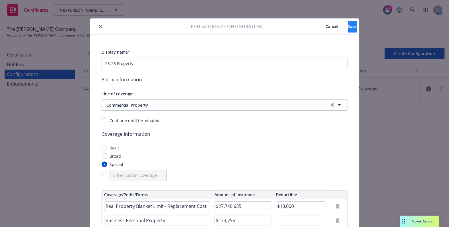
type input "Real Property Blanket Limit - Replacement Cost"
click at [348, 21] on button "Save" at bounding box center [352, 26] width 9 height 11
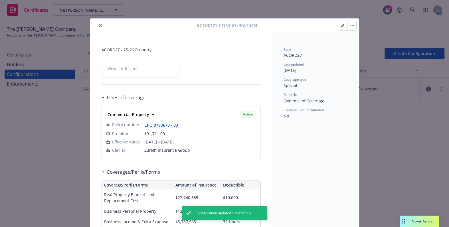
click at [102, 25] on div at bounding box center [144, 25] width 104 height 7
click at [99, 23] on button "close" at bounding box center [100, 25] width 7 height 7
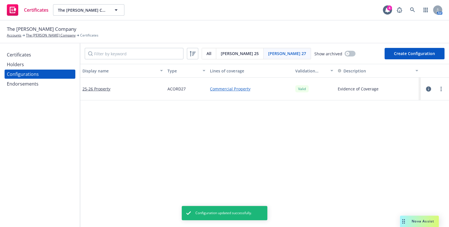
click at [29, 51] on div "Certificates" at bounding box center [19, 54] width 24 height 9
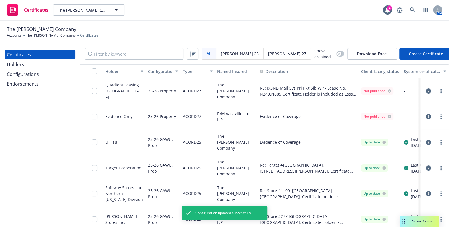
click at [30, 72] on div "Configurations" at bounding box center [23, 74] width 32 height 9
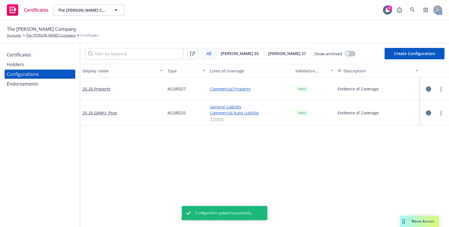
drag, startPoint x: 254, startPoint y: 54, endPoint x: 252, endPoint y: 60, distance: 6.3
click at [268, 54] on span "[PERSON_NAME] 27" at bounding box center [287, 53] width 38 height 6
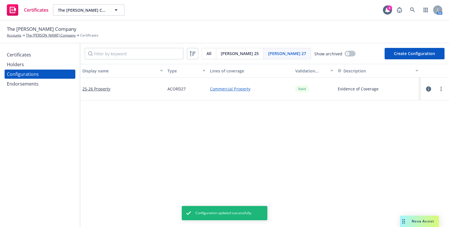
click at [398, 55] on button "Create Configuration" at bounding box center [415, 53] width 60 height 11
select select "ACORD27"
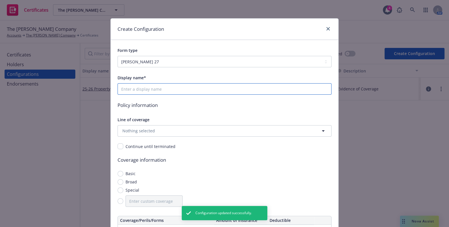
click at [131, 91] on input "Display name*" at bounding box center [225, 88] width 214 height 11
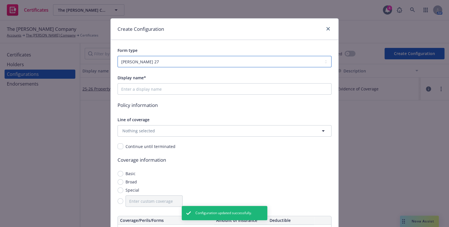
click at [140, 59] on select "ACORD 25 ACORD 27" at bounding box center [225, 61] width 214 height 11
drag, startPoint x: 151, startPoint y: 49, endPoint x: 149, endPoint y: 86, distance: 37.1
click at [151, 49] on div "Form type" at bounding box center [225, 50] width 214 height 7
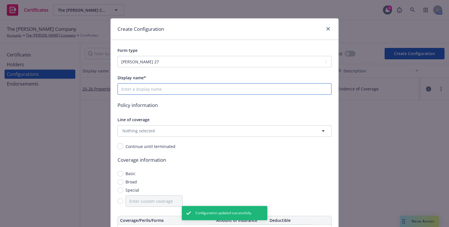
click at [141, 91] on input "Display name*" at bounding box center [225, 88] width 214 height 11
click at [325, 27] on link "close" at bounding box center [328, 28] width 7 height 7
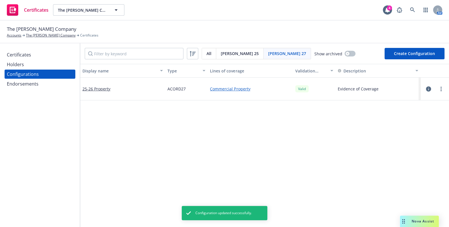
click at [23, 52] on div "Certificates" at bounding box center [19, 54] width 24 height 9
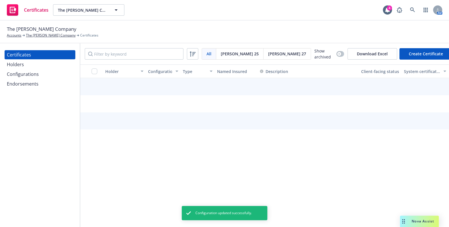
click at [268, 51] on span "[PERSON_NAME] 27" at bounding box center [287, 54] width 38 height 6
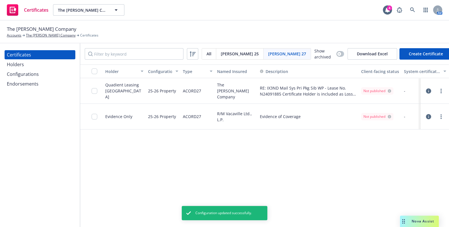
click at [407, 54] on button "Create Certificate" at bounding box center [425, 53] width 53 height 11
select select "ACORD27"
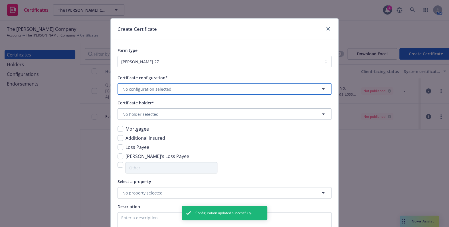
click at [143, 91] on span "No configuration selected" at bounding box center [146, 89] width 49 height 6
click at [126, 110] on span "ACORD27" at bounding box center [138, 111] width 29 height 6
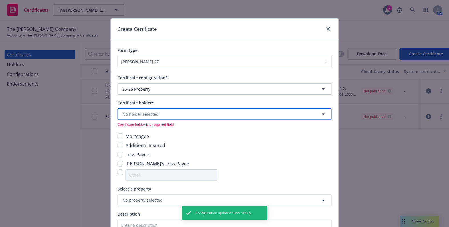
click at [118, 118] on button "No holder selected" at bounding box center [225, 113] width 214 height 11
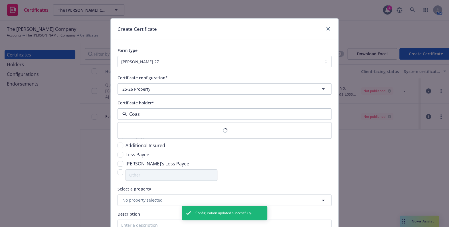
type input "Coast"
click at [154, 134] on span "4680 West Capital Avenue, West Sacramento, CA, 95691, USA" at bounding box center [145, 137] width 43 height 6
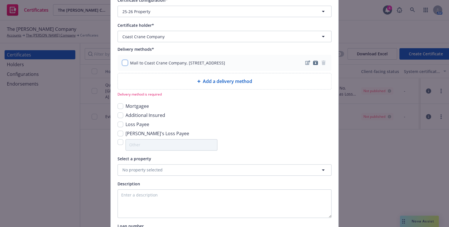
click at [123, 61] on input "checkbox" at bounding box center [125, 63] width 6 height 6
checkbox input "true"
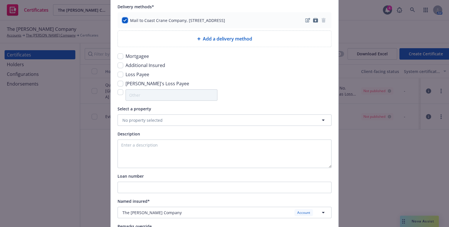
scroll to position [181, 0]
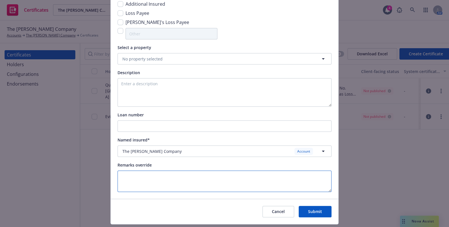
click at [137, 172] on textarea at bounding box center [225, 181] width 214 height 21
paste textarea "Evidence of Coverage"
type textarea "Evidence of Coverage"
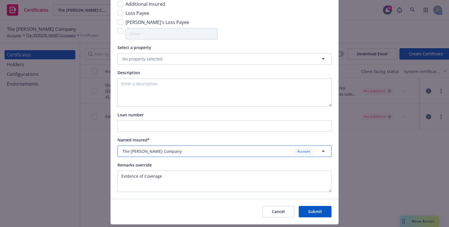
click at [154, 150] on span "The Rodde Company" at bounding box center [151, 151] width 59 height 6
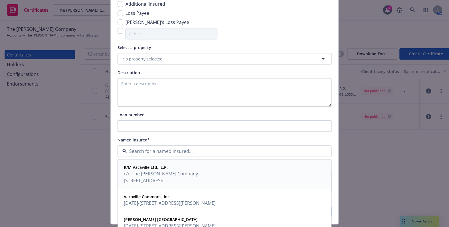
drag, startPoint x: 157, startPoint y: 179, endPoint x: 164, endPoint y: 164, distance: 16.4
click at [158, 177] on span "710 South Broadway #211 Walnut Creek, CA 94596" at bounding box center [161, 180] width 74 height 7
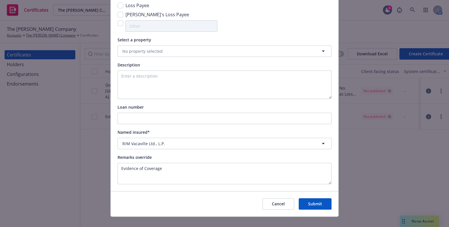
scroll to position [197, 0]
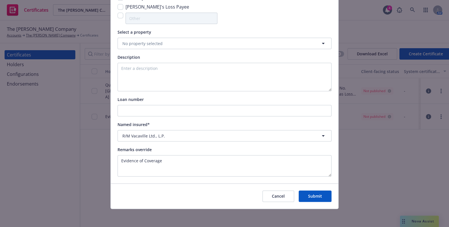
drag, startPoint x: 309, startPoint y: 198, endPoint x: 276, endPoint y: 189, distance: 33.9
click at [309, 198] on button "Submit" at bounding box center [315, 196] width 33 height 11
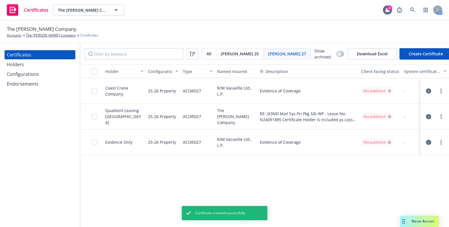
click at [37, 63] on div "Holders" at bounding box center [40, 64] width 66 height 9
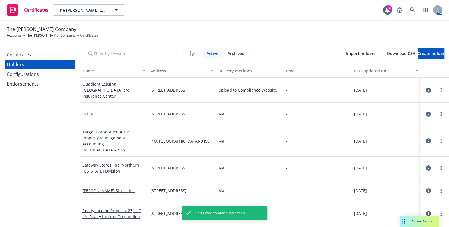
click at [31, 59] on div "Certificates Holders Configurations Endorsements" at bounding box center [40, 69] width 71 height 38
click at [29, 57] on div "Certificates" at bounding box center [19, 54] width 24 height 9
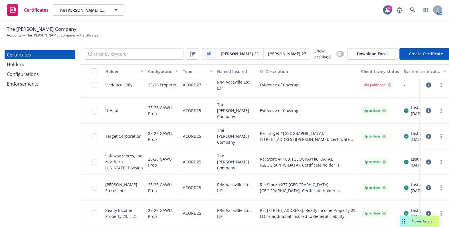
scroll to position [6, 0]
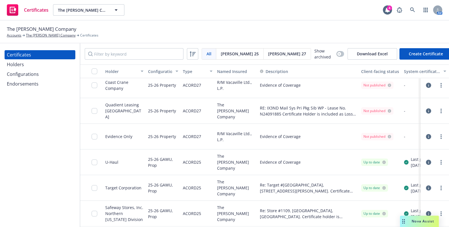
click at [35, 72] on div "Configurations" at bounding box center [23, 74] width 32 height 9
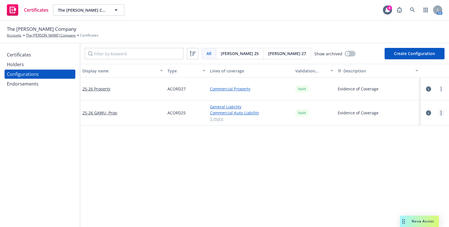
click at [438, 114] on link "more" at bounding box center [441, 113] width 7 height 7
click at [389, 122] on link "Edit" at bounding box center [408, 124] width 63 height 11
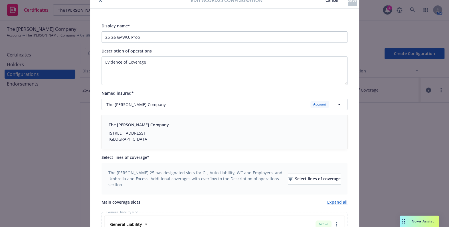
scroll to position [52, 0]
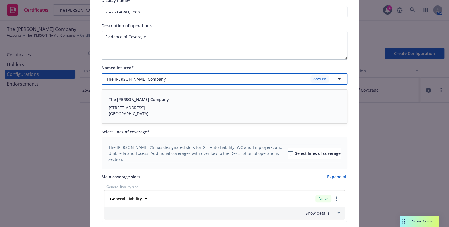
click at [129, 74] on button "The Rodde Company Account" at bounding box center [225, 78] width 246 height 11
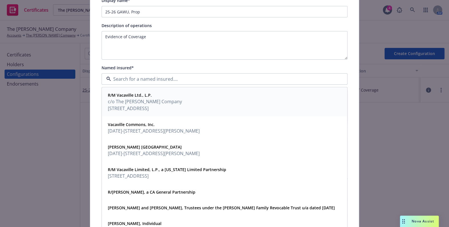
click at [131, 100] on span "c/o The Rodde Company" at bounding box center [145, 101] width 74 height 7
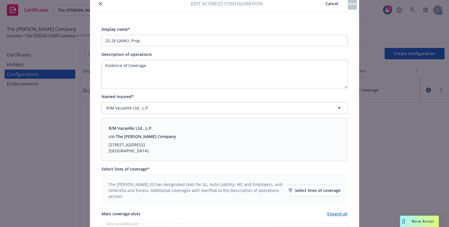
scroll to position [0, 0]
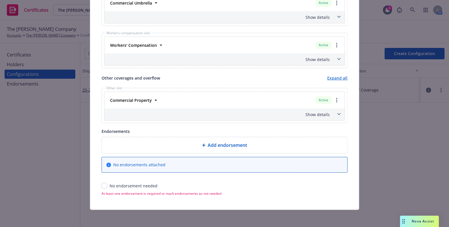
drag, startPoint x: 179, startPoint y: 112, endPoint x: 113, endPoint y: 192, distance: 103.1
click at [102, 183] on div "No endorsement needed" at bounding box center [225, 186] width 246 height 6
click at [102, 184] on input "checkbox" at bounding box center [105, 186] width 6 height 6
checkbox input "true"
click at [102, 184] on div "Add endorsement No endorsements attached No endorsement needed" at bounding box center [225, 163] width 246 height 52
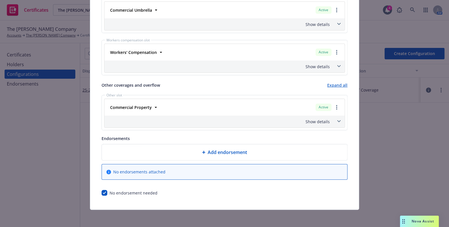
scroll to position [174, 0]
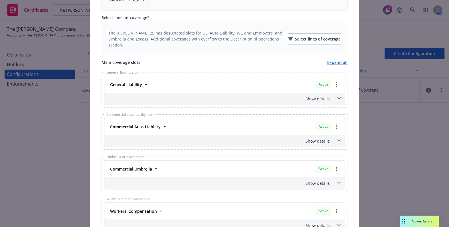
drag, startPoint x: 191, startPoint y: 173, endPoint x: 326, endPoint y: 19, distance: 204.6
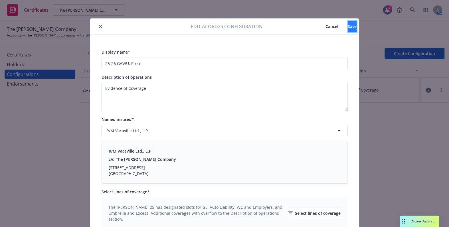
click at [348, 31] on button "Save" at bounding box center [352, 26] width 9 height 11
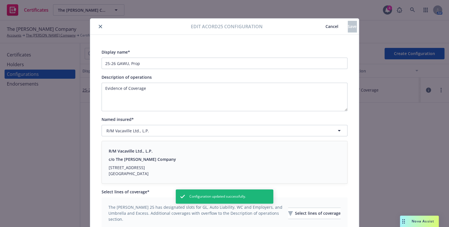
click at [100, 25] on button "close" at bounding box center [100, 26] width 7 height 7
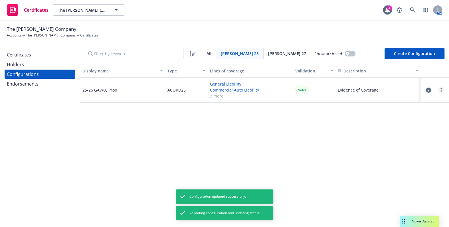
click at [438, 87] on link "more" at bounding box center [441, 90] width 7 height 7
click at [393, 146] on link "Regenerate all certificates" at bounding box center [408, 147] width 63 height 11
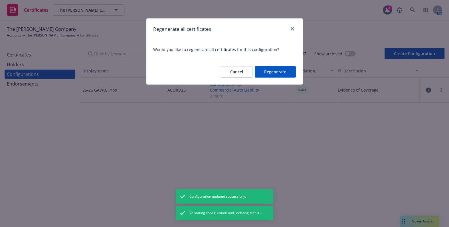
click at [286, 72] on button "Regenerate" at bounding box center [275, 71] width 41 height 11
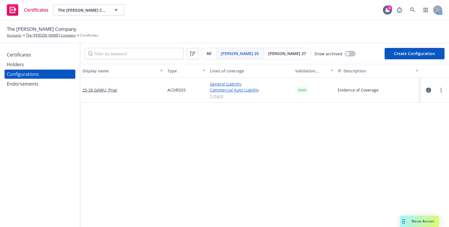
click at [29, 55] on div "Certificates" at bounding box center [19, 54] width 24 height 9
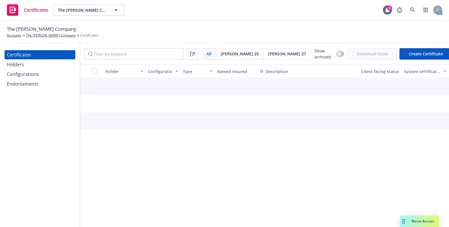
click at [268, 54] on span "[PERSON_NAME] 27" at bounding box center [287, 54] width 38 height 6
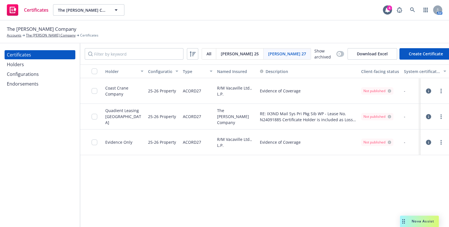
click at [425, 50] on button "Create Certificate" at bounding box center [425, 53] width 53 height 11
select select "ACORD27"
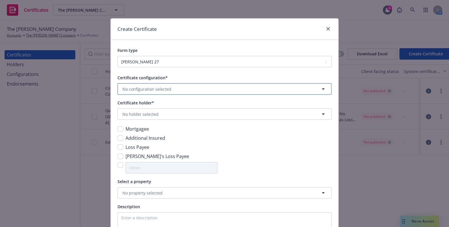
click at [159, 91] on span "No configuration selected" at bounding box center [146, 89] width 49 height 6
click at [131, 106] on strong "25-26 Property" at bounding box center [138, 105] width 29 height 5
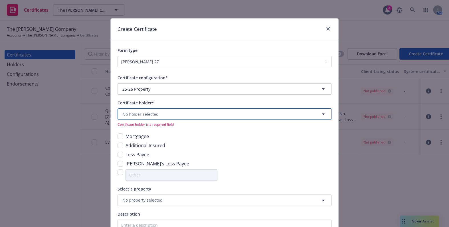
drag, startPoint x: 125, startPoint y: 115, endPoint x: 132, endPoint y: 116, distance: 6.3
click at [125, 115] on span "No holder selected" at bounding box center [140, 114] width 36 height 6
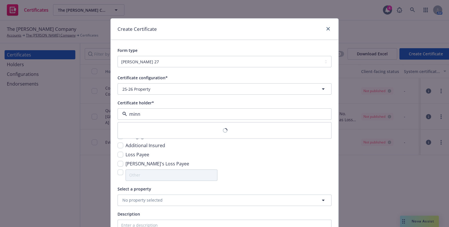
type input "minne"
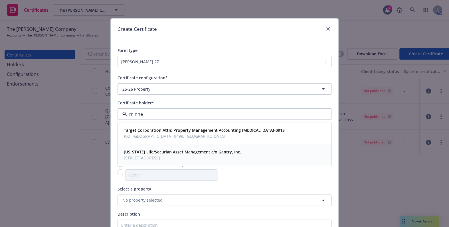
click at [151, 151] on strong "Minnesota Life/Securian Asset Management c/o Gantry, Inc." at bounding box center [182, 151] width 117 height 5
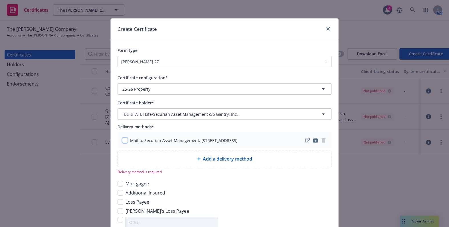
click at [122, 143] on input "checkbox" at bounding box center [125, 141] width 6 height 6
checkbox input "true"
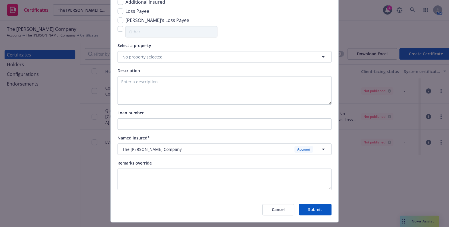
scroll to position [202, 0]
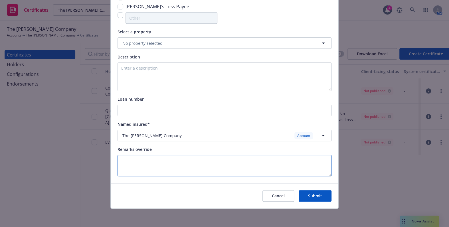
click at [145, 175] on textarea at bounding box center [225, 165] width 214 height 21
paste textarea "Evidence of Coverage"
type textarea "Evidence of Coverage"
drag, startPoint x: 151, startPoint y: 146, endPoint x: 151, endPoint y: 137, distance: 9.4
click at [152, 145] on div "Certificate configuration* [object Object] 25-26 Property Certificate holder* […" at bounding box center [225, 26] width 214 height 299
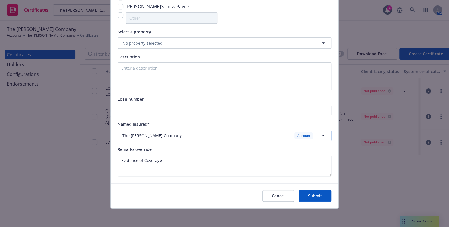
click at [151, 136] on span "The Rodde Company" at bounding box center [151, 136] width 59 height 6
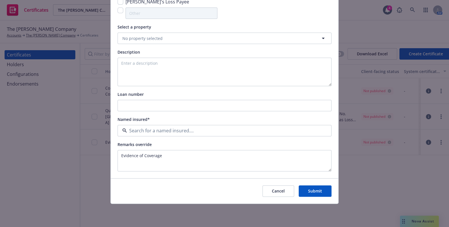
click at [157, 164] on span "710 South Broadway #211 Walnut Creek, CA 94596" at bounding box center [161, 160] width 74 height 7
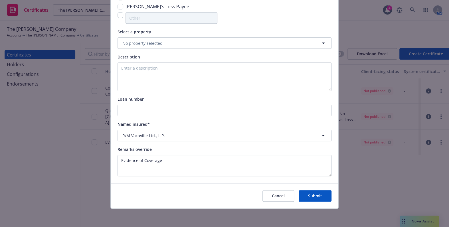
click at [317, 195] on button "Submit" at bounding box center [315, 195] width 33 height 11
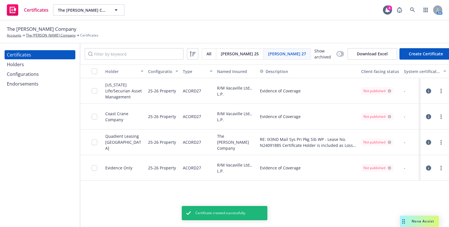
click at [40, 72] on div "Configurations" at bounding box center [40, 74] width 66 height 9
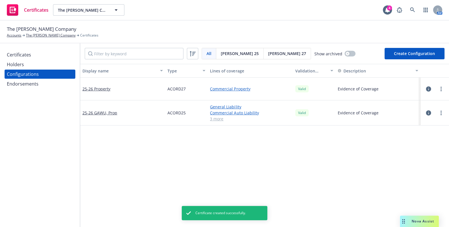
click at [31, 60] on div "Holders" at bounding box center [40, 64] width 66 height 9
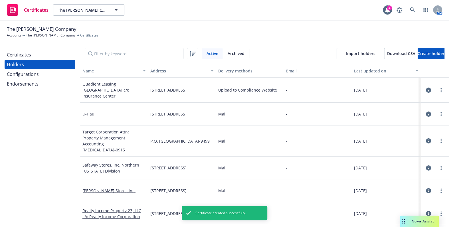
click at [33, 55] on div "Certificates" at bounding box center [40, 54] width 66 height 9
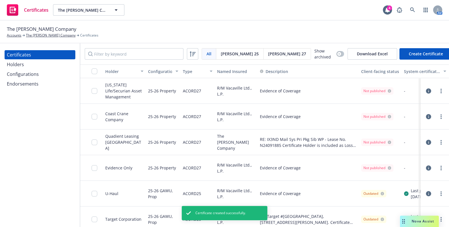
scroll to position [0, 74]
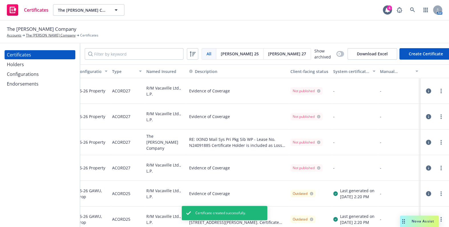
drag, startPoint x: 216, startPoint y: 110, endPoint x: 245, endPoint y: 109, distance: 29.1
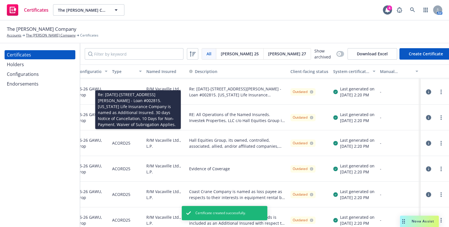
scroll to position [265, 74]
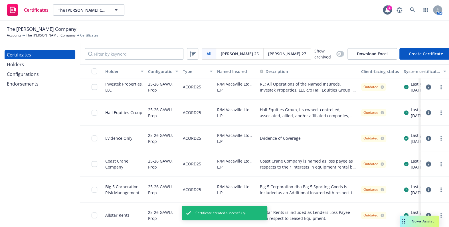
drag, startPoint x: 211, startPoint y: 123, endPoint x: 85, endPoint y: 94, distance: 129.1
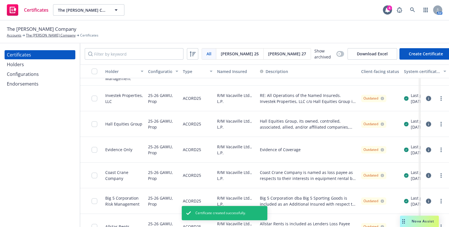
click at [46, 74] on div "Configurations" at bounding box center [40, 74] width 66 height 9
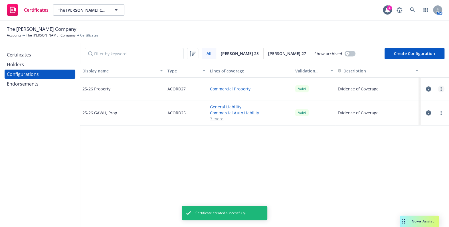
click at [439, 89] on link "more" at bounding box center [441, 89] width 7 height 7
click at [392, 146] on link "Regenerate all certificates" at bounding box center [408, 146] width 63 height 11
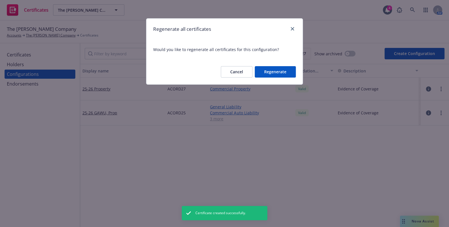
click at [277, 72] on button "Regenerate" at bounding box center [275, 71] width 41 height 11
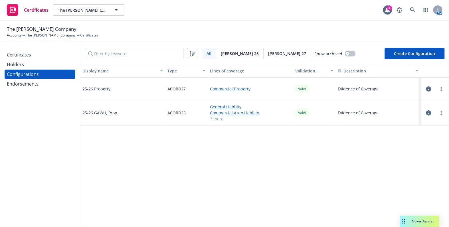
click at [31, 51] on div "Certificates" at bounding box center [40, 54] width 66 height 9
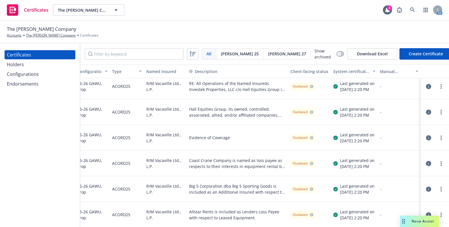
scroll to position [265, 74]
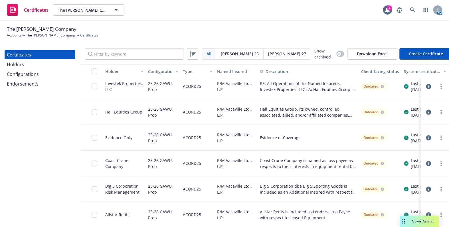
drag, startPoint x: 219, startPoint y: 113, endPoint x: 124, endPoint y: 111, distance: 95.0
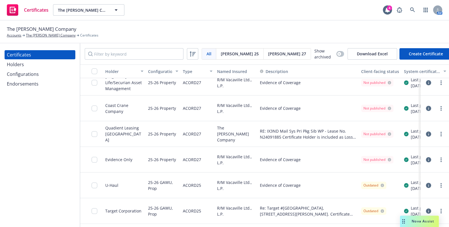
scroll to position [0, 0]
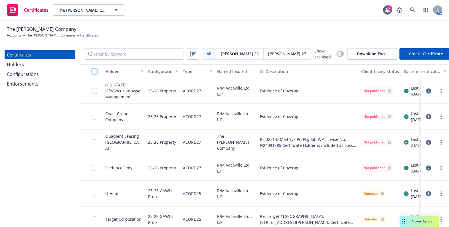
click at [97, 70] on input "checkbox" at bounding box center [95, 71] width 6 height 6
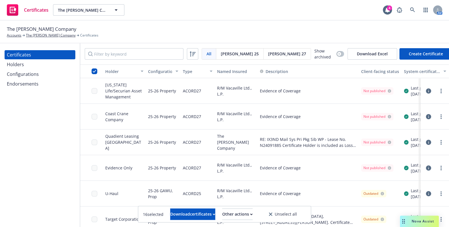
click at [237, 208] on div "16 selected Download certificates Other actions Unselect all" at bounding box center [224, 214] width 173 height 16
click at [240, 214] on div "Other actions" at bounding box center [237, 214] width 31 height 11
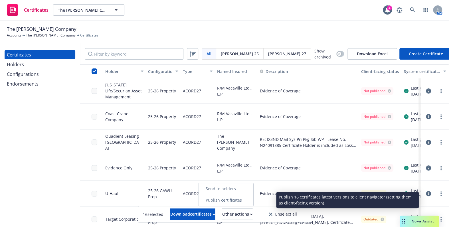
click at [245, 199] on link "Publish certificates" at bounding box center [226, 200] width 54 height 11
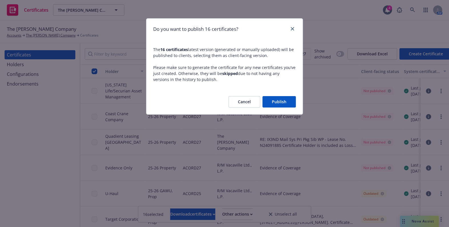
click at [274, 98] on button "Publish" at bounding box center [278, 101] width 33 height 11
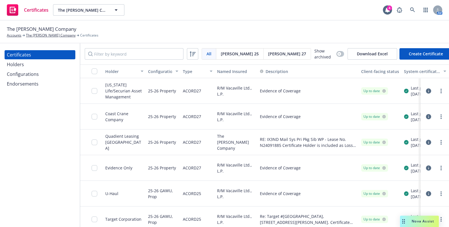
drag, startPoint x: 44, startPoint y: 140, endPoint x: 84, endPoint y: 73, distance: 78.0
click at [44, 140] on div "Certificates Holders Configurations Endorsements" at bounding box center [40, 135] width 80 height 184
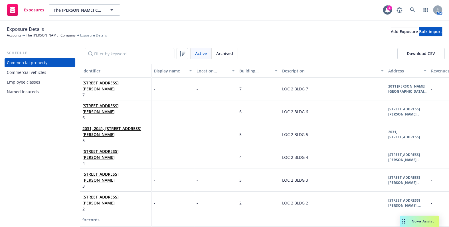
click at [31, 74] on div "Commercial vehicles" at bounding box center [26, 72] width 39 height 9
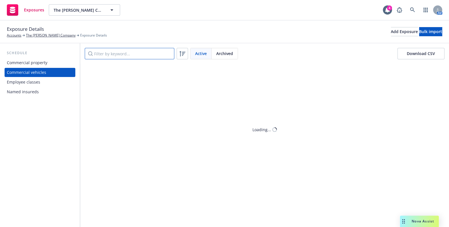
click at [111, 54] on input "Filter by keyword..." at bounding box center [130, 53] width 90 height 11
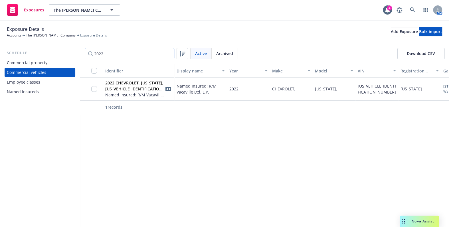
type input "2022"
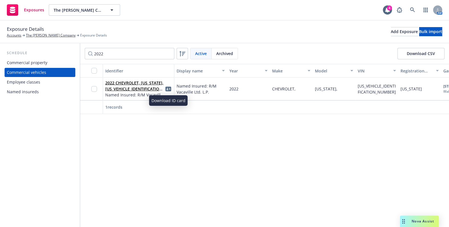
click at [168, 88] on icon "idCard" at bounding box center [168, 89] width 6 height 5
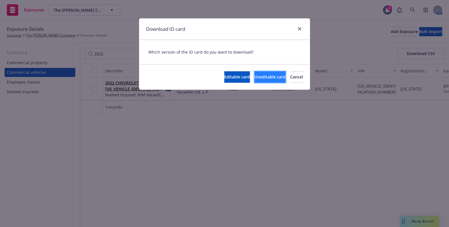
click at [254, 78] on span "Uneditable card" at bounding box center [269, 76] width 31 height 5
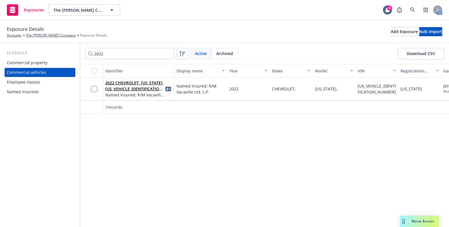
click at [94, 90] on input "checkbox" at bounding box center [94, 89] width 6 height 6
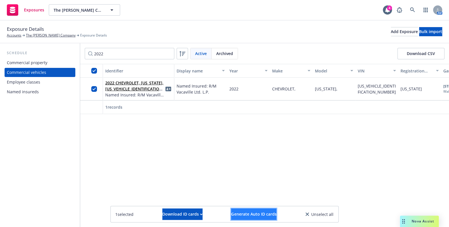
click at [245, 217] on span "Generate Auto ID cards" at bounding box center [253, 213] width 45 height 5
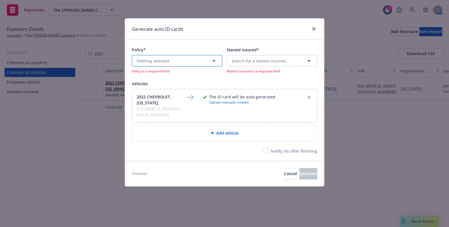
click at [168, 61] on button "Nothing selected" at bounding box center [177, 60] width 90 height 11
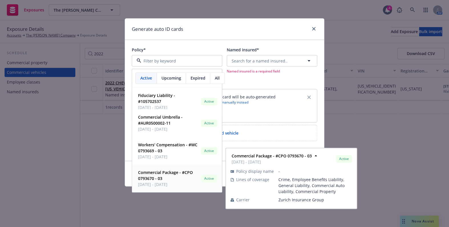
click at [163, 180] on span "Commercial Package - #CPO 0793670 - 03" at bounding box center [168, 176] width 61 height 12
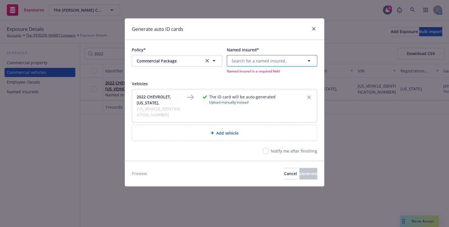
click at [256, 62] on span "Search for a named insured.." at bounding box center [260, 61] width 56 height 6
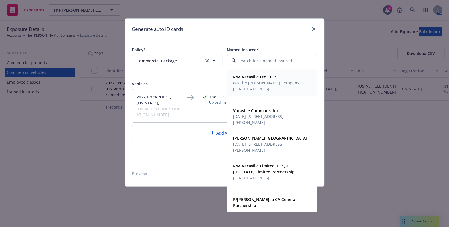
click at [258, 88] on span "710 South Broadway #211 Walnut Creek, CA 94596" at bounding box center [266, 89] width 66 height 6
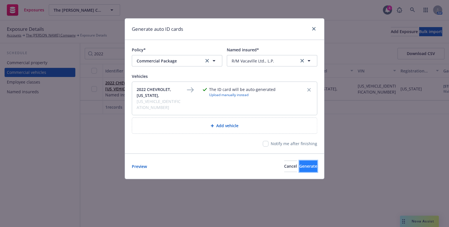
click at [314, 161] on button "Generate" at bounding box center [308, 166] width 18 height 11
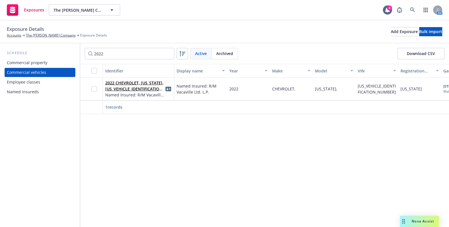
click at [168, 90] on div "Display Name" at bounding box center [183, 95] width 31 height 11
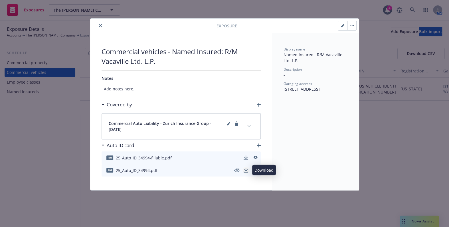
click at [245, 171] on icon "download" at bounding box center [246, 170] width 5 height 5
click at [100, 25] on icon "close" at bounding box center [100, 25] width 3 height 3
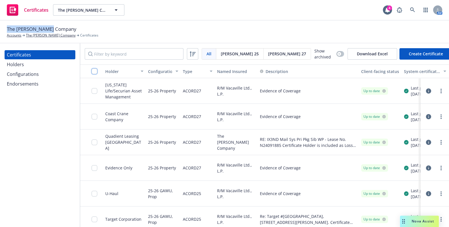
click at [92, 71] on input "checkbox" at bounding box center [95, 71] width 6 height 6
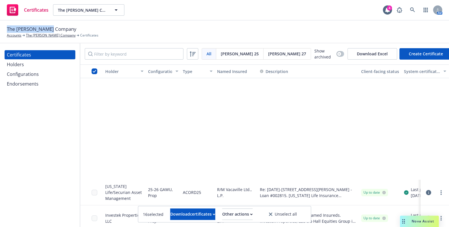
scroll to position [265, 0]
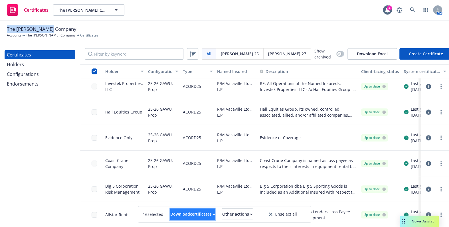
click at [177, 215] on div "Download certificates" at bounding box center [192, 214] width 45 height 11
click at [184, 200] on link "Download uneditable files" at bounding box center [164, 200] width 68 height 11
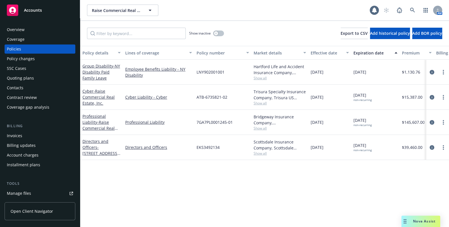
scroll to position [104, 0]
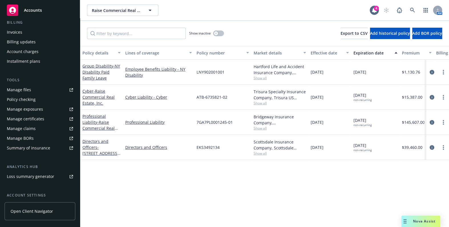
click at [34, 122] on div "Manage certificates" at bounding box center [25, 118] width 37 height 9
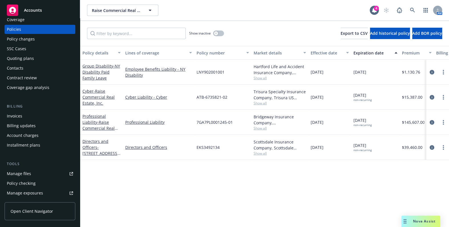
scroll to position [0, 0]
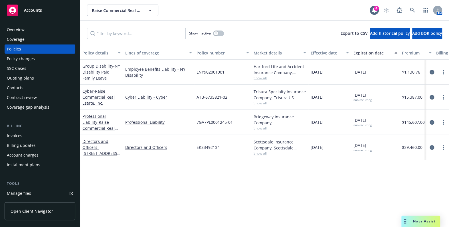
click at [38, 30] on div "Overview" at bounding box center [40, 29] width 66 height 9
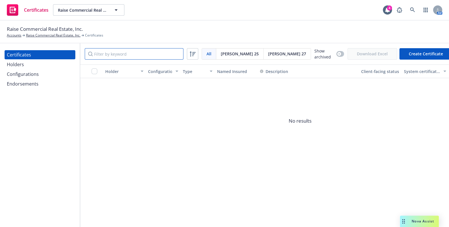
click at [125, 54] on input "Filter by keyword" at bounding box center [134, 53] width 99 height 11
type input "atlas"
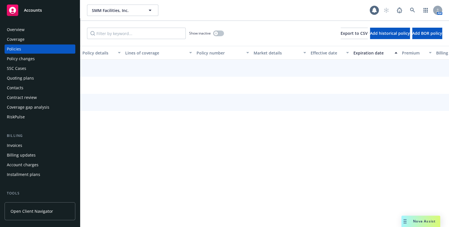
scroll to position [163, 0]
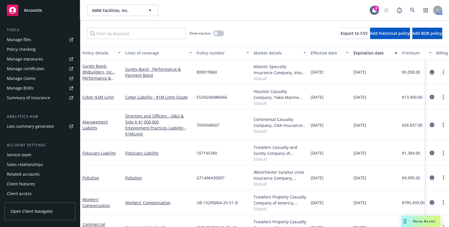
click at [43, 65] on div "Manage certificates" at bounding box center [25, 68] width 37 height 9
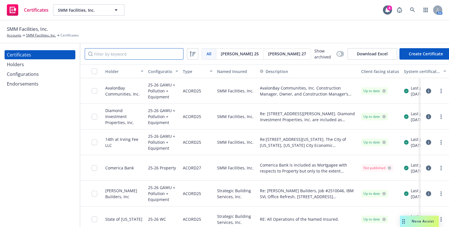
click at [109, 53] on input "Filter by keyword" at bounding box center [134, 53] width 99 height 11
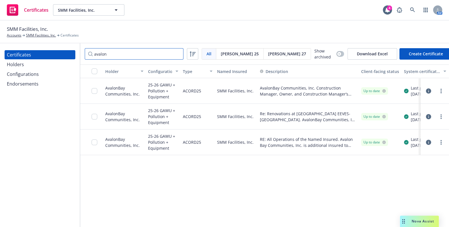
type input "avalon"
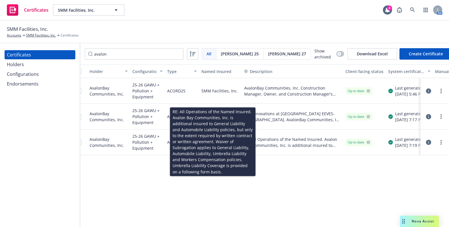
drag, startPoint x: 311, startPoint y: 131, endPoint x: 330, endPoint y: 130, distance: 19.1
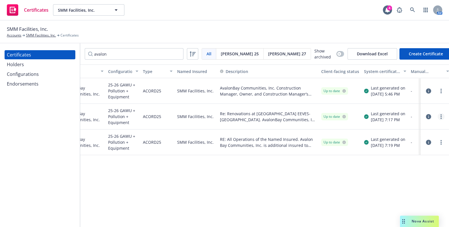
click at [442, 118] on link "more" at bounding box center [441, 116] width 7 height 7
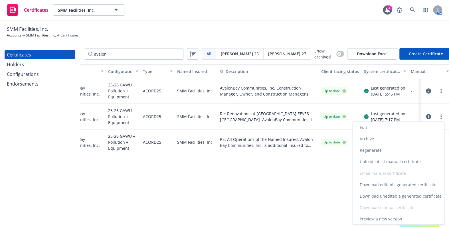
click at [369, 138] on link "Archive" at bounding box center [398, 138] width 91 height 11
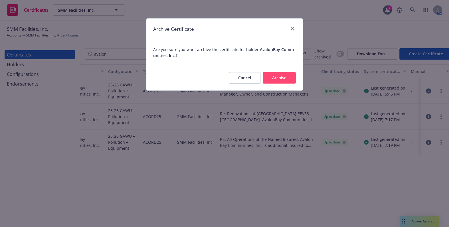
click at [282, 76] on button "Archive" at bounding box center [279, 77] width 33 height 11
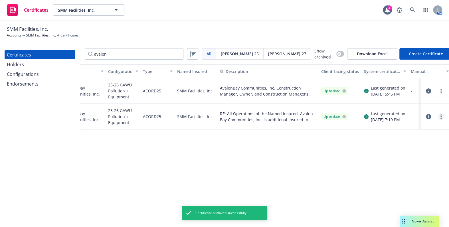
click at [441, 114] on icon "more" at bounding box center [441, 116] width 1 height 5
click at [365, 142] on link "Archive" at bounding box center [398, 138] width 91 height 11
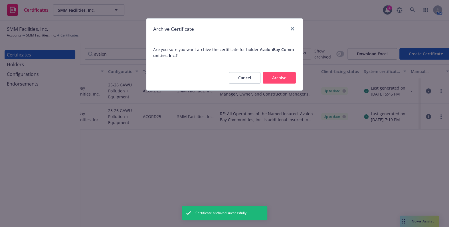
click at [288, 69] on div "Cancel Archive" at bounding box center [224, 77] width 156 height 25
drag, startPoint x: 283, startPoint y: 73, endPoint x: 108, endPoint y: 14, distance: 184.6
click at [282, 73] on button "Archive" at bounding box center [279, 77] width 33 height 11
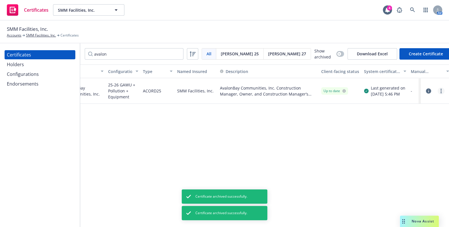
click at [444, 90] on link "more" at bounding box center [441, 91] width 7 height 7
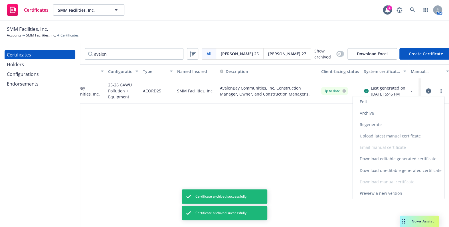
click at [368, 102] on link "Edit" at bounding box center [398, 101] width 91 height 11
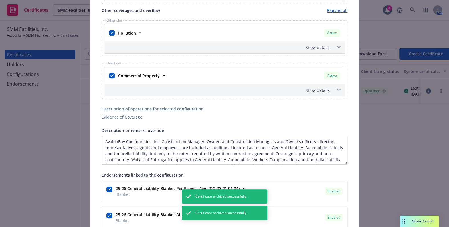
scroll to position [375, 0]
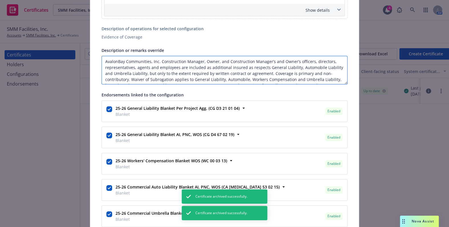
click at [102, 60] on textarea "AvalonBay Communities, Inc. Construction Manager, Owner, and Construction Manag…" at bounding box center [225, 70] width 246 height 29
paste textarea "For All AvalonBay Operations within the State of California"
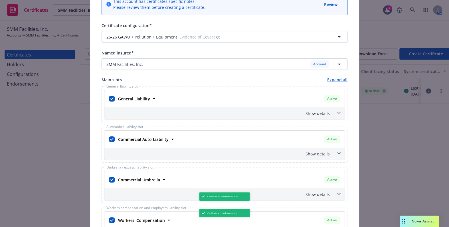
scroll to position [0, 0]
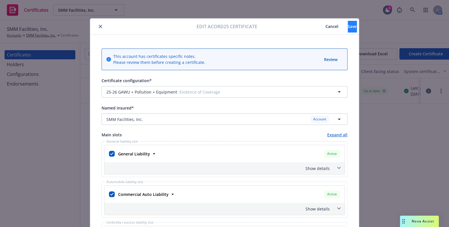
type textarea "For All AvalonBay Operations within the State of California. AvalonBay Communit…"
click at [351, 26] on button "Save" at bounding box center [352, 26] width 9 height 11
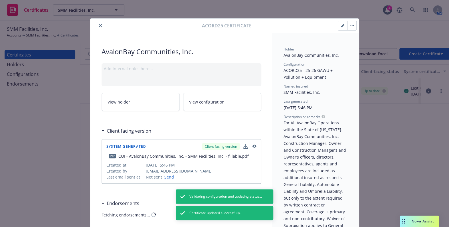
click at [99, 26] on icon "close" at bounding box center [100, 25] width 3 height 3
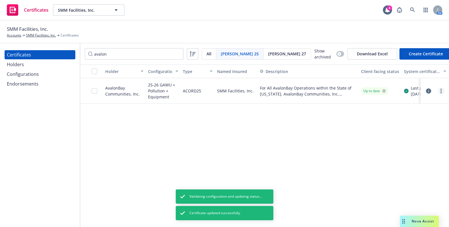
click at [441, 89] on circle "more" at bounding box center [441, 89] width 1 height 1
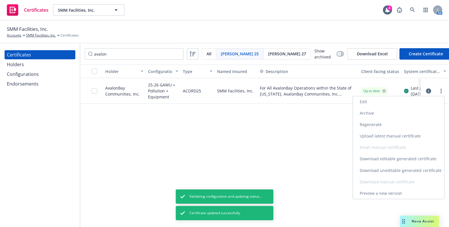
click at [366, 122] on link "Regenerate" at bounding box center [398, 124] width 91 height 11
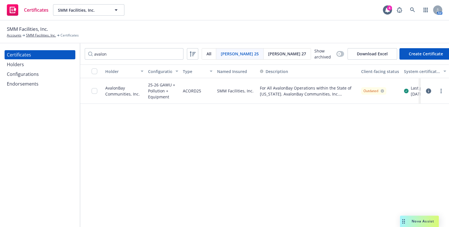
click at [100, 88] on div at bounding box center [96, 91] width 9 height 19
click at [98, 88] on div at bounding box center [96, 91] width 9 height 19
click at [97, 90] on input "checkbox" at bounding box center [95, 91] width 6 height 6
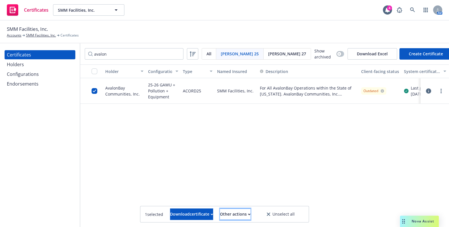
drag, startPoint x: 239, startPoint y: 217, endPoint x: 242, endPoint y: 211, distance: 6.9
click at [239, 215] on div "Other actions" at bounding box center [235, 214] width 31 height 11
click at [241, 195] on link "Publish certificate" at bounding box center [225, 200] width 52 height 11
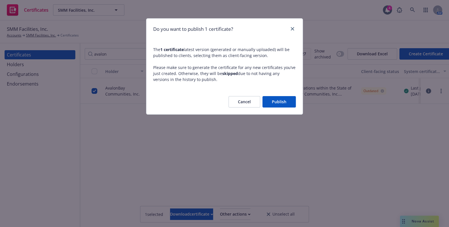
click at [281, 97] on button "Publish" at bounding box center [278, 101] width 33 height 11
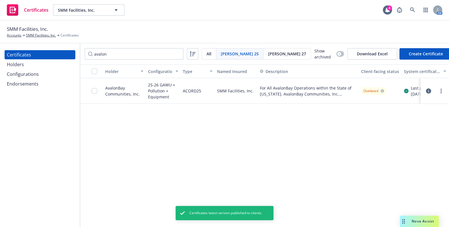
click at [428, 90] on icon "button" at bounding box center [428, 90] width 5 height 5
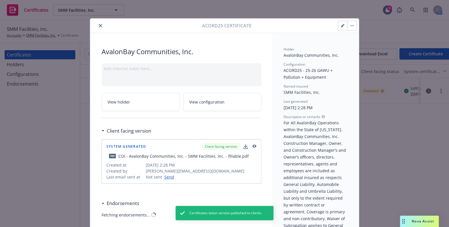
click at [99, 25] on icon "close" at bounding box center [100, 25] width 3 height 3
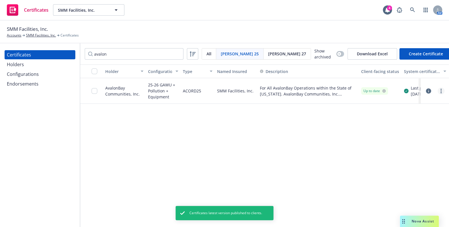
click at [441, 90] on circle "more" at bounding box center [441, 90] width 1 height 1
click at [385, 169] on link "Download uneditable generated certificate" at bounding box center [398, 170] width 91 height 11
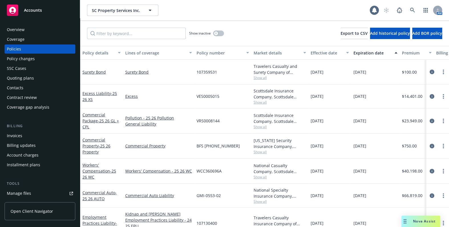
scroll to position [154, 0]
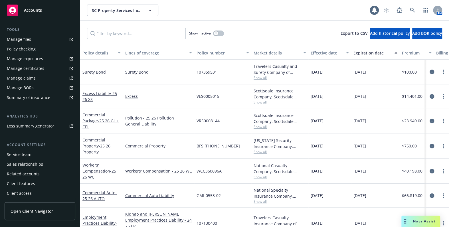
click at [31, 64] on div "Manage certificates" at bounding box center [25, 68] width 37 height 9
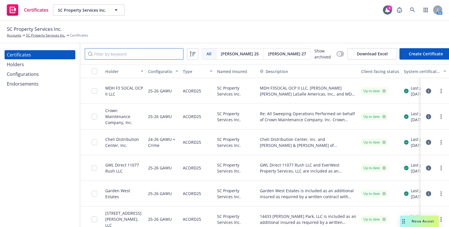
click at [126, 50] on input "Filter by keyword" at bounding box center [134, 53] width 99 height 11
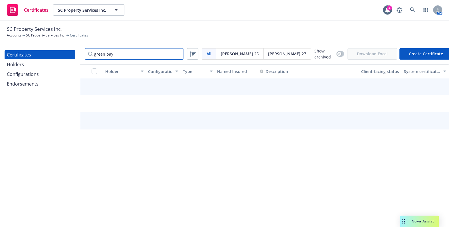
type input "green bay"
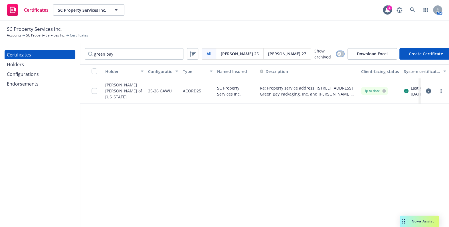
click at [338, 54] on icon "button" at bounding box center [339, 54] width 2 height 2
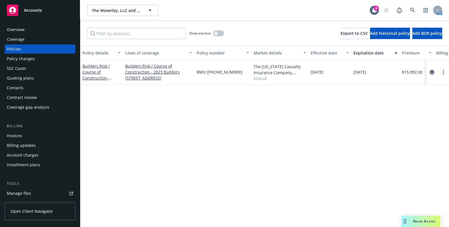
click at [25, 28] on div "Overview" at bounding box center [40, 29] width 66 height 9
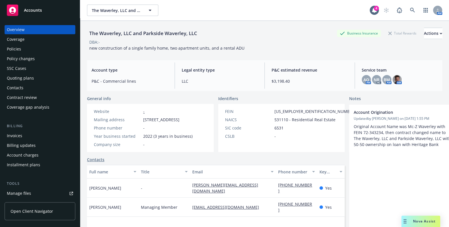
click at [30, 38] on div "Coverage" at bounding box center [40, 39] width 66 height 9
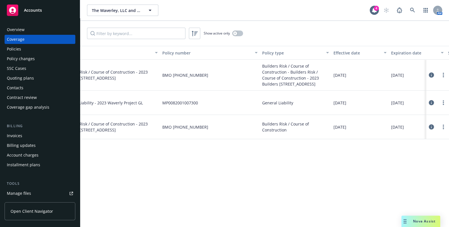
drag, startPoint x: 168, startPoint y: 76, endPoint x: 187, endPoint y: 75, distance: 18.3
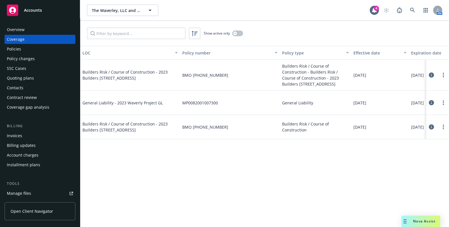
drag, startPoint x: 205, startPoint y: 72, endPoint x: 70, endPoint y: 26, distance: 142.6
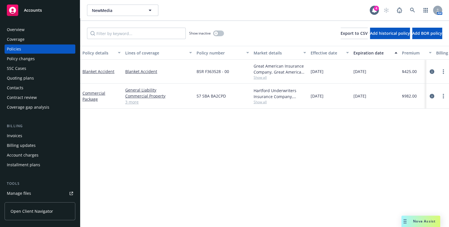
click at [34, 33] on div "Overview" at bounding box center [40, 29] width 66 height 9
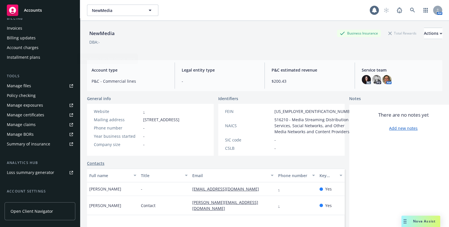
scroll to position [154, 0]
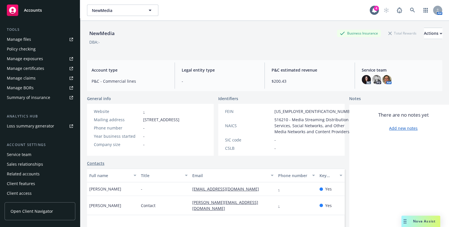
click at [34, 68] on div "Manage certificates" at bounding box center [25, 68] width 37 height 9
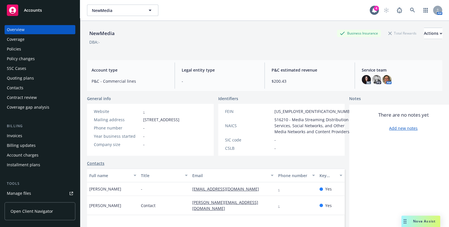
click at [26, 49] on div "Policies" at bounding box center [40, 49] width 66 height 9
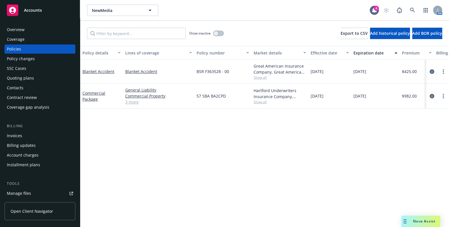
click at [132, 103] on link "3 more" at bounding box center [158, 102] width 67 height 6
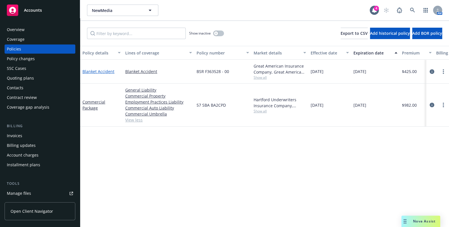
click at [87, 72] on link "Blanket Accident" at bounding box center [98, 71] width 32 height 5
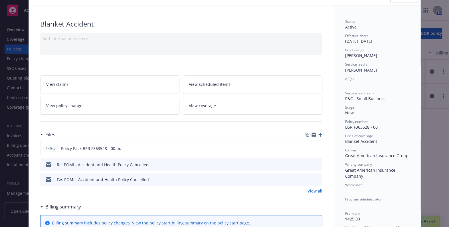
scroll to position [52, 0]
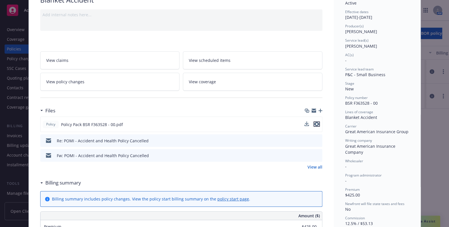
click at [316, 124] on icon "preview file" at bounding box center [316, 124] width 5 height 4
click at [427, 109] on div "Policy Blanket Accident Add internal notes here... View claims View scheduled i…" at bounding box center [224, 113] width 449 height 227
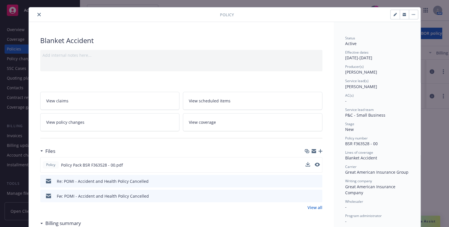
scroll to position [0, 0]
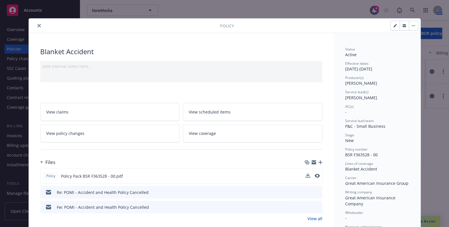
click at [36, 25] on button "close" at bounding box center [39, 25] width 7 height 7
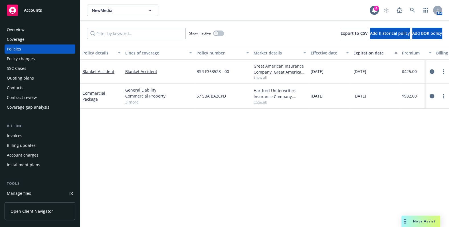
click at [429, 223] on span "Nova Assist" at bounding box center [424, 221] width 23 height 5
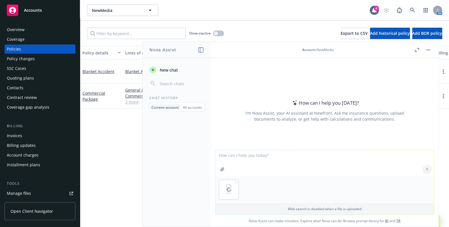
click at [244, 154] on textarea at bounding box center [324, 163] width 219 height 26
type textarea "please upload the text from this document"
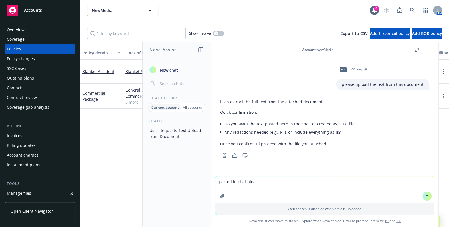
type textarea "pasted in chat please"
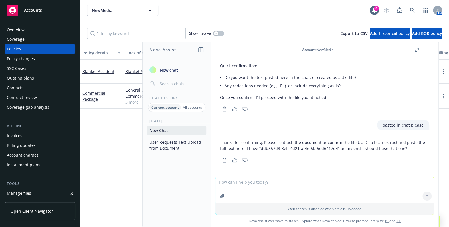
scroll to position [47, 0]
type textarea "create as a .txt file then"
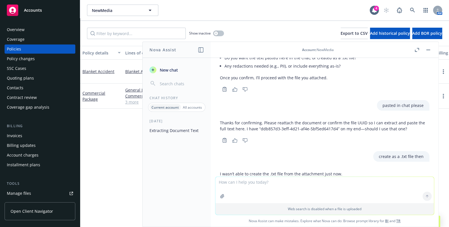
scroll to position [130, 0]
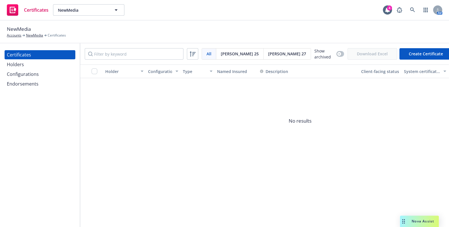
click at [35, 79] on div "Certificates Holders Configurations Endorsements" at bounding box center [40, 69] width 71 height 38
click at [38, 73] on div "Configurations" at bounding box center [23, 74] width 32 height 9
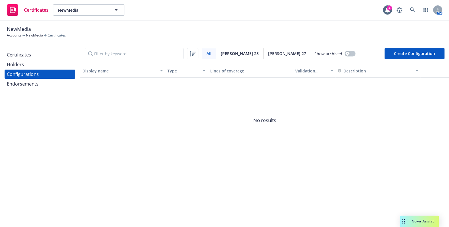
click at [418, 51] on button "Create Configuration" at bounding box center [415, 53] width 60 height 11
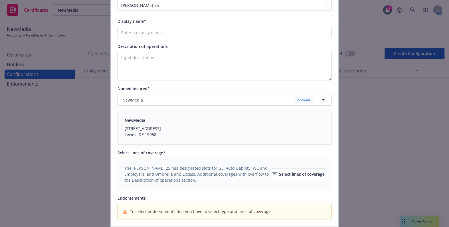
scroll to position [99, 0]
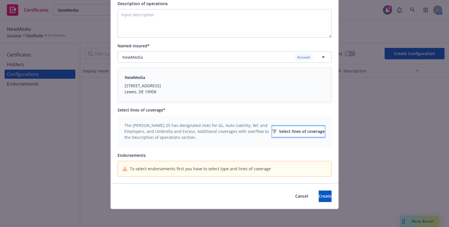
click at [276, 136] on div "Select lines of coverage" at bounding box center [298, 131] width 52 height 11
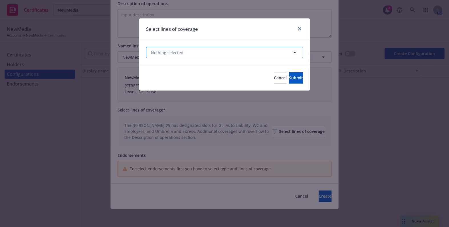
click at [198, 54] on button "Nothing selected" at bounding box center [224, 52] width 157 height 11
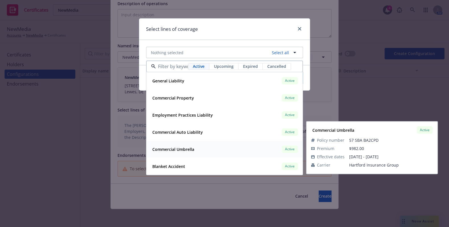
click at [173, 149] on strong "Commercial Umbrella" at bounding box center [173, 149] width 42 height 5
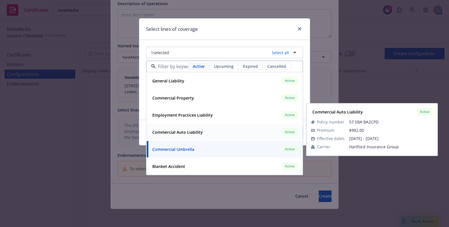
click at [180, 134] on strong "Commercial Auto Liability" at bounding box center [177, 132] width 50 height 5
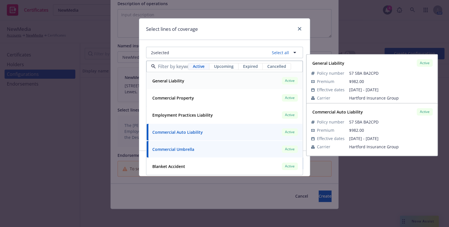
click at [177, 84] on div "General Liability" at bounding box center [167, 81] width 35 height 8
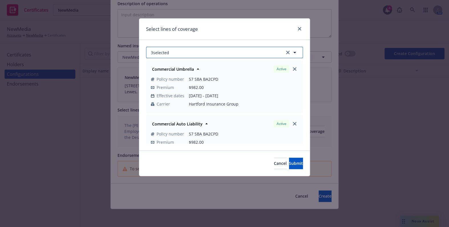
click at [176, 52] on button "3 selected" at bounding box center [224, 52] width 157 height 11
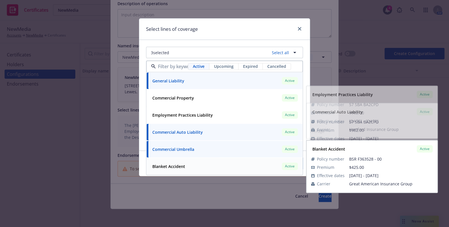
click at [183, 170] on div "Blanket Accident" at bounding box center [168, 166] width 36 height 8
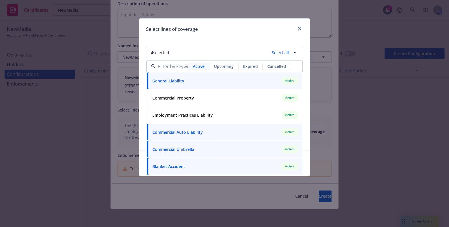
click at [216, 27] on div "Select lines of coverage" at bounding box center [224, 29] width 171 height 21
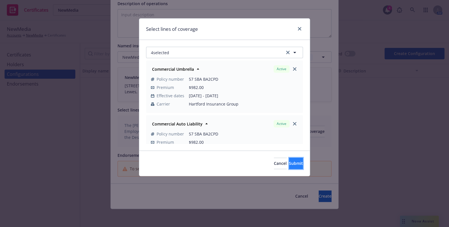
click at [289, 164] on span "Submit" at bounding box center [296, 163] width 14 height 5
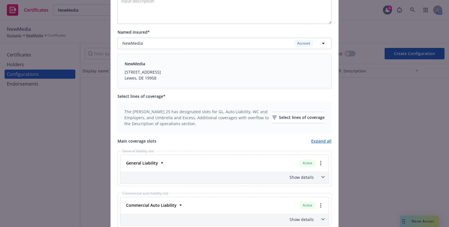
scroll to position [210, 0]
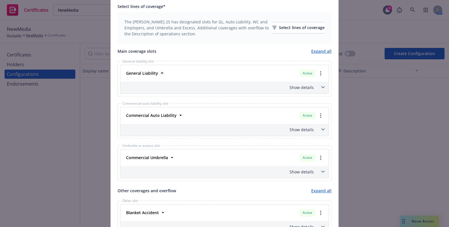
click at [142, 75] on strong "General Liability" at bounding box center [142, 72] width 32 height 5
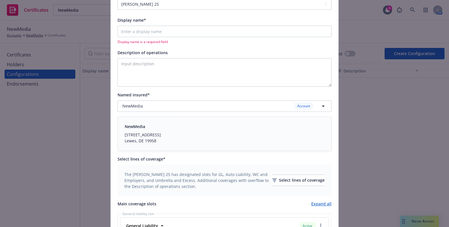
scroll to position [0, 0]
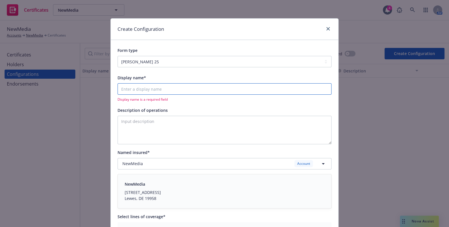
click at [137, 91] on input "Display name*" at bounding box center [225, 88] width 214 height 11
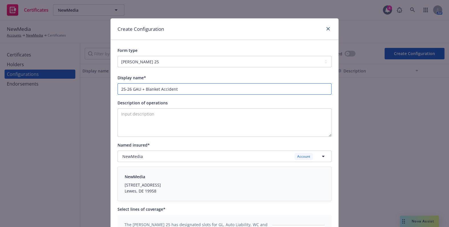
type input "25-26 GAU + Blanket Accident"
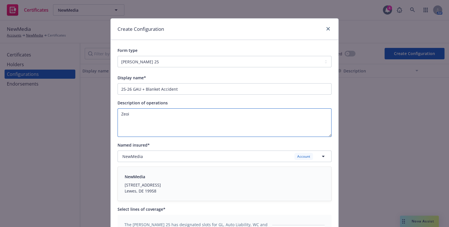
paste textarea "Evidence of Coverage"
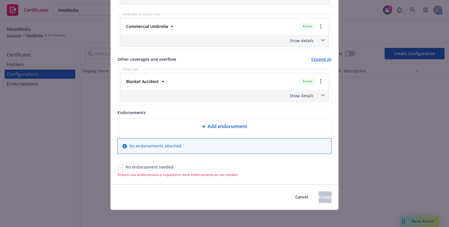
type textarea "Evidence of Coverage"
click at [119, 164] on input "checkbox" at bounding box center [121, 167] width 6 height 6
checkbox input "true"
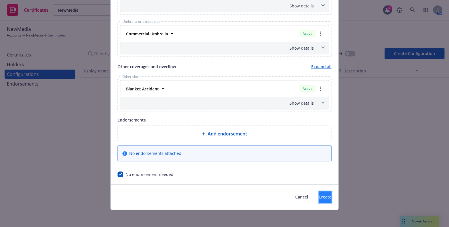
click at [319, 196] on span "Create" at bounding box center [325, 196] width 13 height 5
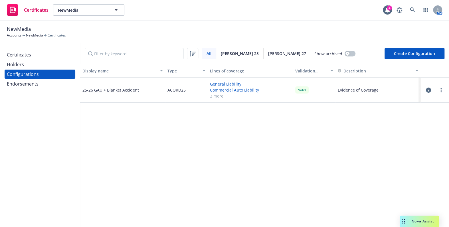
click at [425, 217] on div "Nova Assist" at bounding box center [419, 221] width 39 height 11
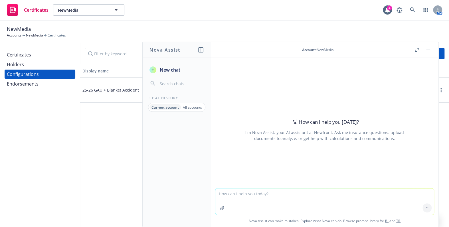
click at [286, 196] on textarea at bounding box center [324, 202] width 219 height 26
type textarea "can you explain the difference between a blanket endorsement and a scheduled one"
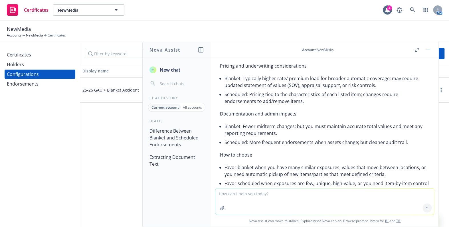
scroll to position [348, 0]
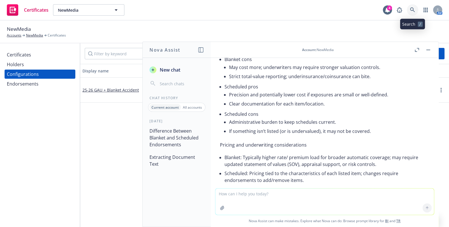
click at [411, 9] on icon at bounding box center [412, 9] width 5 height 5
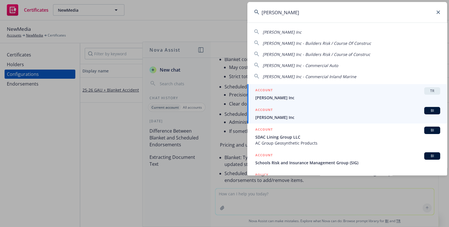
type input "ford e.c."
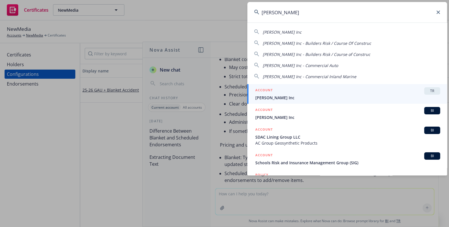
drag, startPoint x: 271, startPoint y: 114, endPoint x: 262, endPoint y: 124, distance: 12.9
click at [271, 114] on div "ACCOUNT BI" at bounding box center [347, 110] width 185 height 7
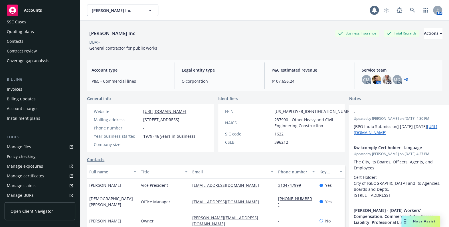
scroll to position [104, 0]
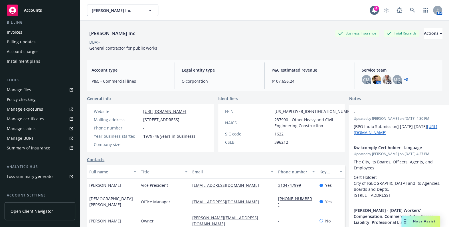
click at [27, 117] on div "Manage certificates" at bounding box center [25, 118] width 37 height 9
click at [422, 220] on span "Nova Assist" at bounding box center [424, 221] width 23 height 5
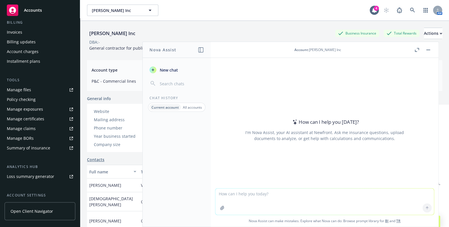
click at [190, 106] on p "All accounts" at bounding box center [192, 107] width 19 height 5
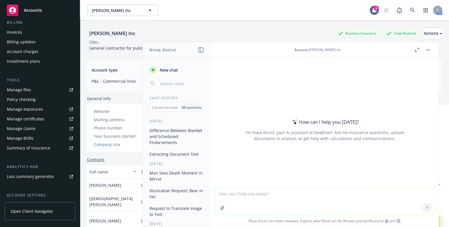
click at [166, 134] on button "Difference Between Blanket and Scheduled Endorsements" at bounding box center [176, 136] width 59 height 21
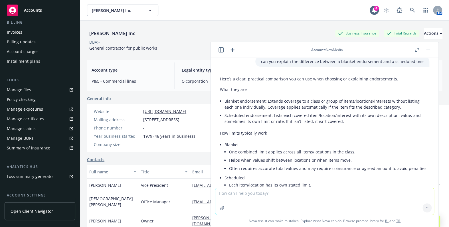
scroll to position [0, 0]
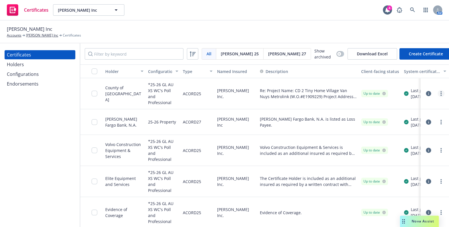
click at [438, 94] on link "more" at bounding box center [441, 93] width 7 height 7
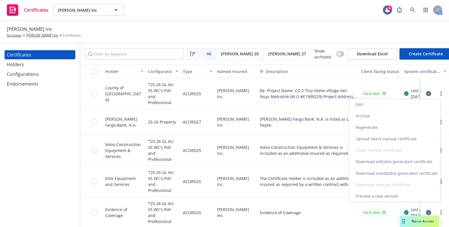
drag, startPoint x: 379, startPoint y: 173, endPoint x: 362, endPoint y: 165, distance: 19.3
click at [379, 173] on link "Download uneditable generated certificate" at bounding box center [394, 172] width 91 height 11
